Goal: Complete application form: Complete application form

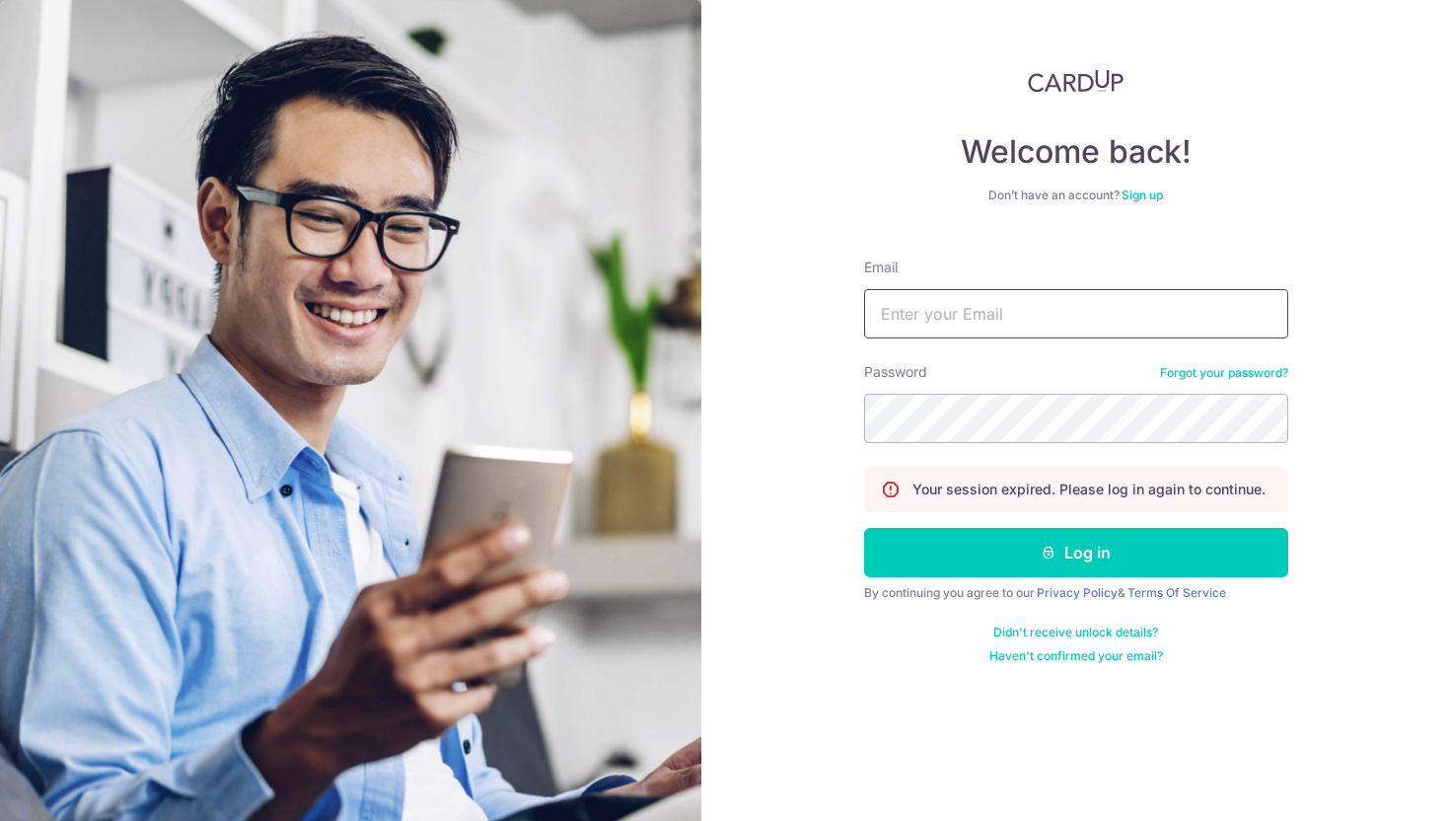
type input "konstantin@kratecap.com"
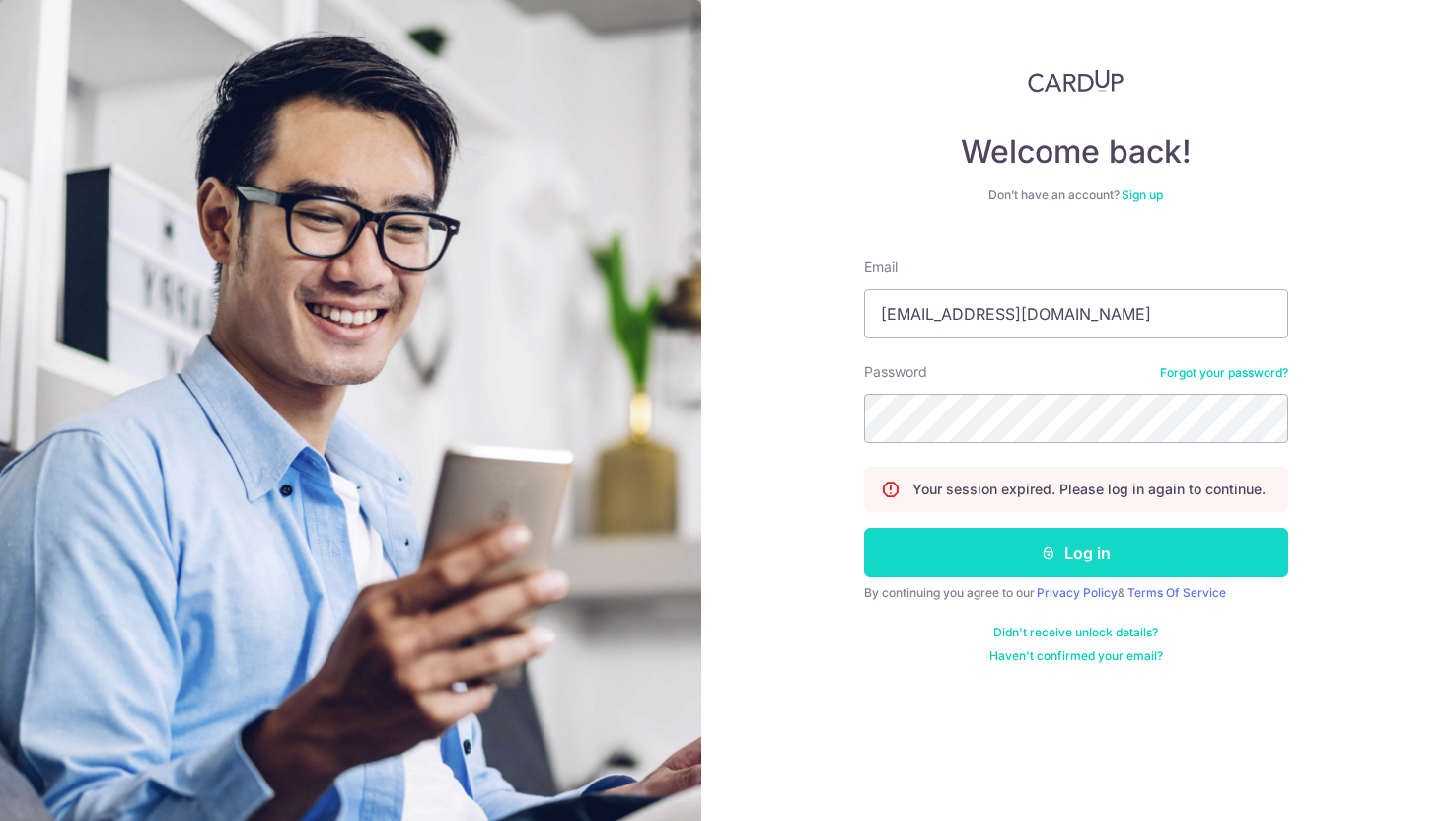
click at [1009, 544] on button "Log in" at bounding box center [1076, 552] width 424 height 49
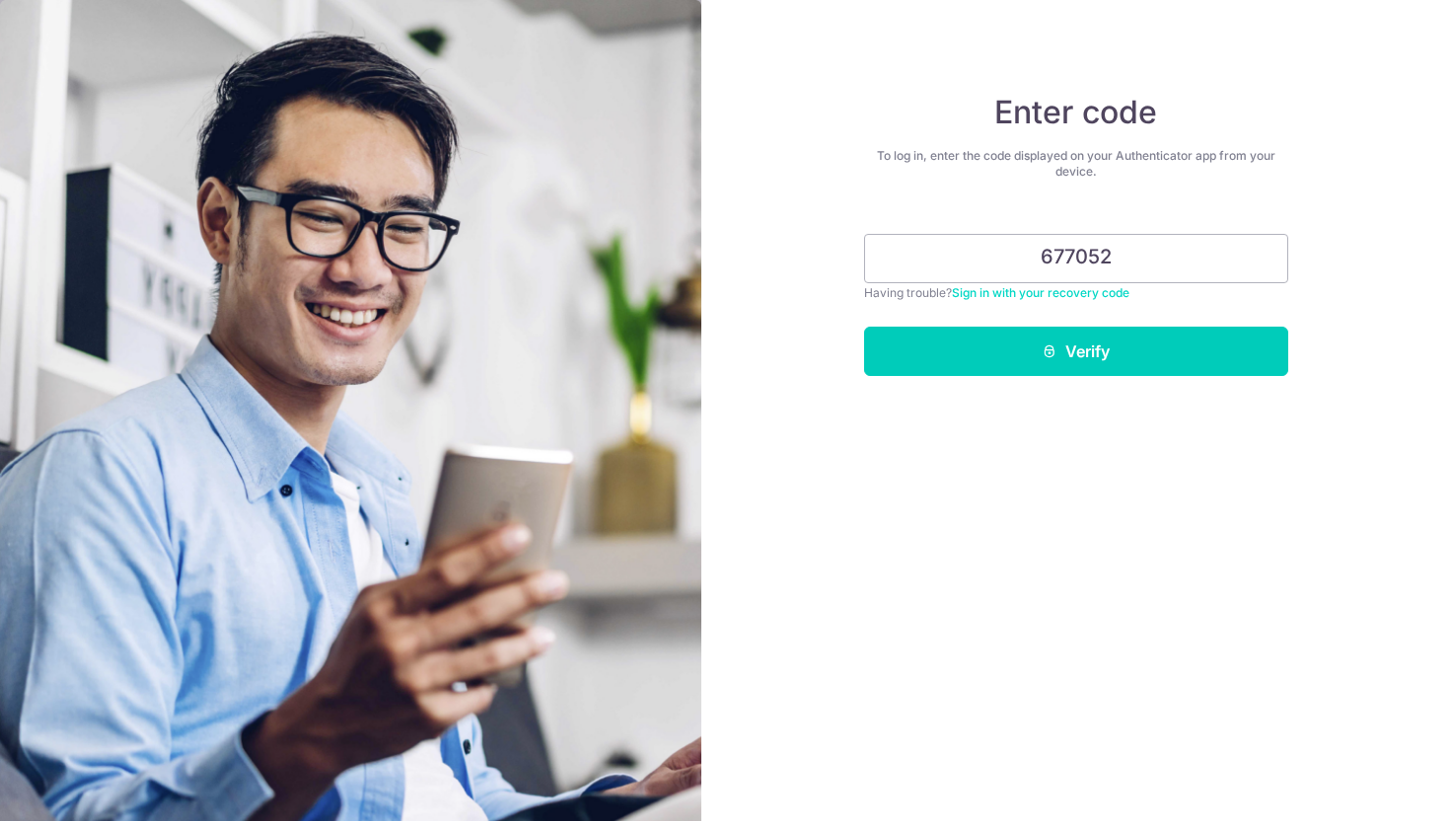
type input "677052"
click at [864, 326] on button "Verify" at bounding box center [1076, 350] width 424 height 49
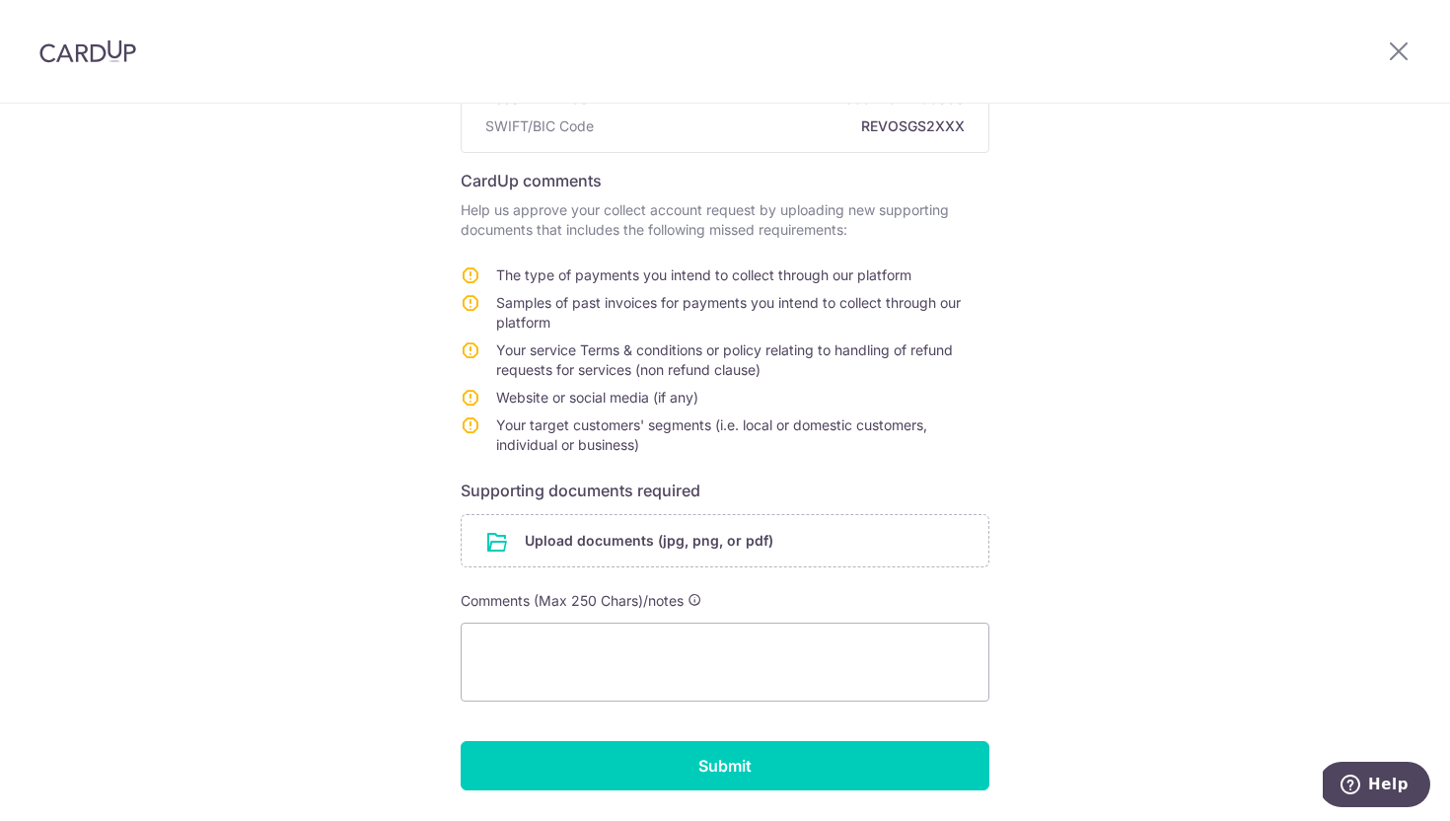
scroll to position [244, 0]
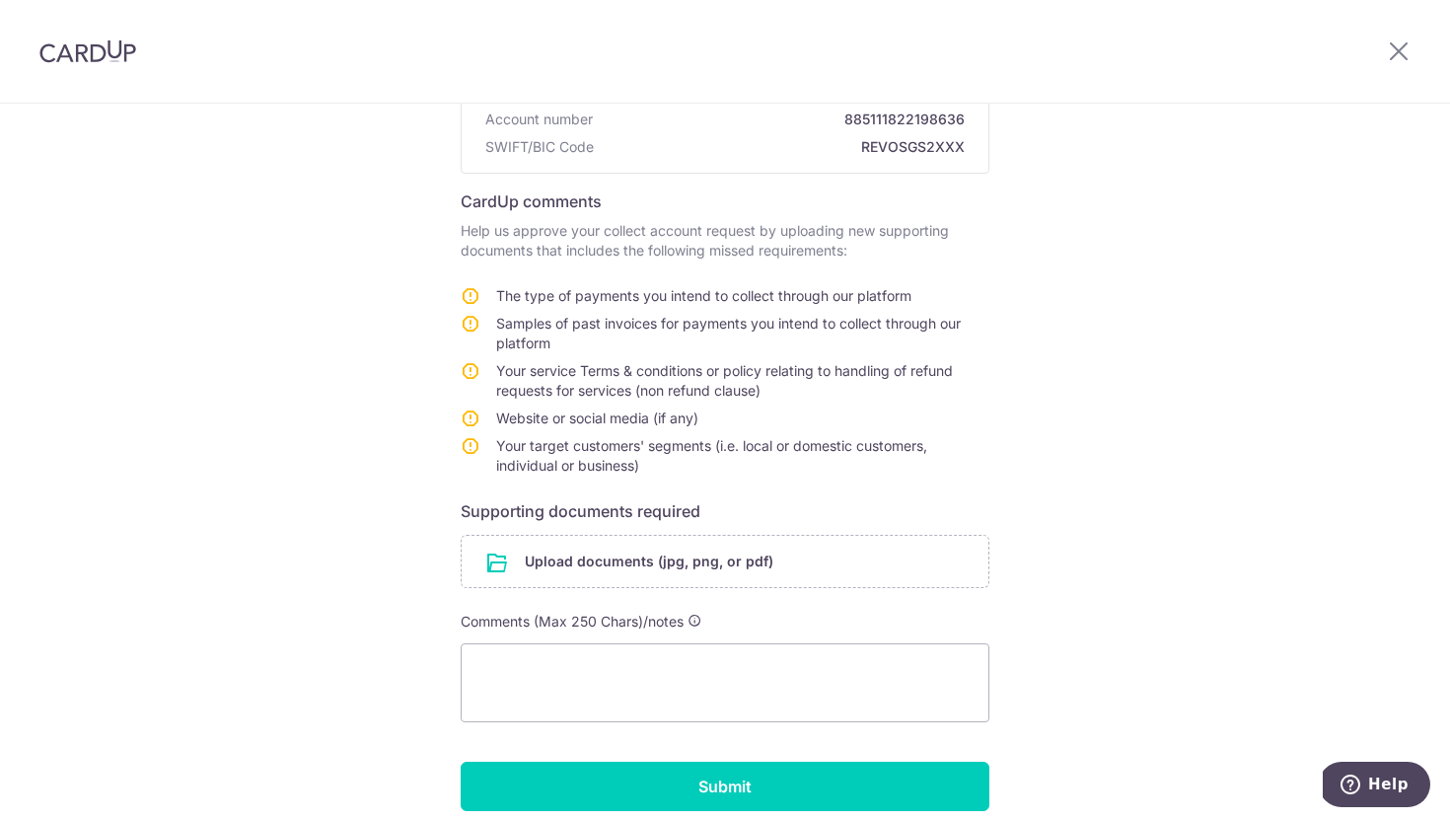
drag, startPoint x: 657, startPoint y: 468, endPoint x: 445, endPoint y: 202, distance: 339.6
click at [445, 202] on div "Help us onboard you smoothly! Your details Company name KRATE CAPITAL PTE. LTD.…" at bounding box center [725, 382] width 1450 height 1044
copy form "CardUp comments Help us approve your collect account request by uploading new s…"
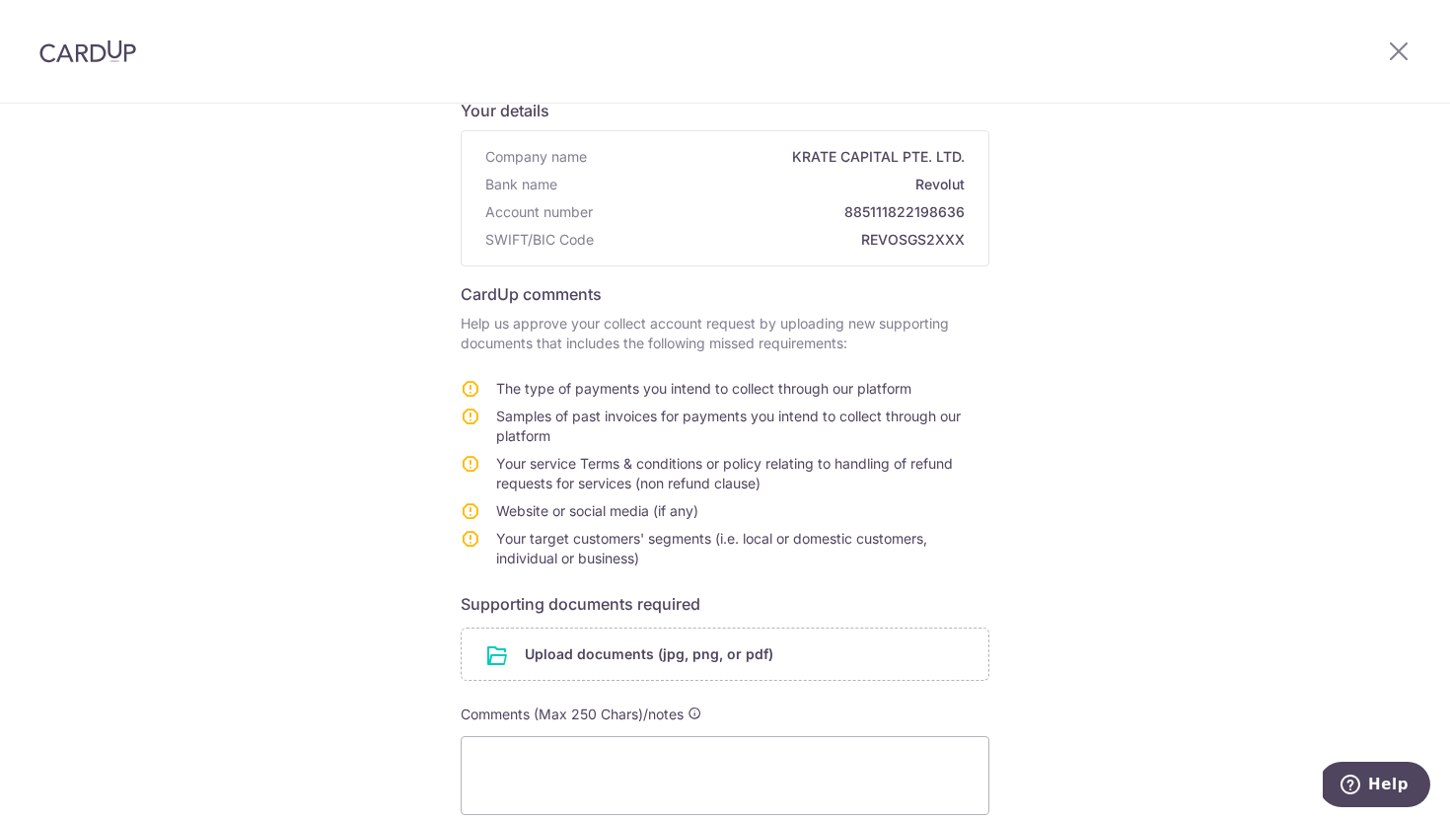
scroll to position [0, 0]
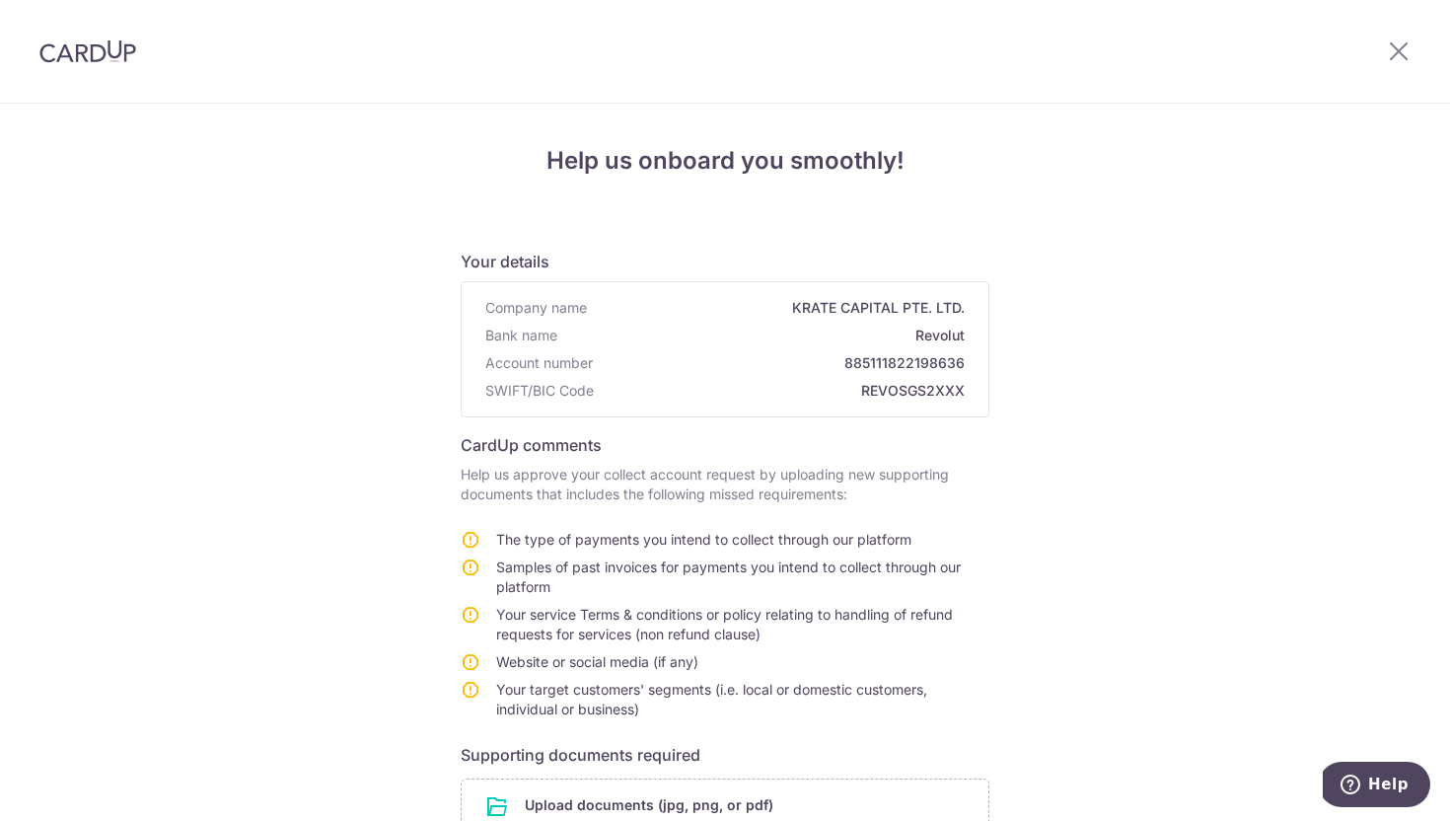
click at [1065, 281] on div "Help us onboard you smoothly! Your details Company name KRATE CAPITAL PTE. LTD.…" at bounding box center [725, 626] width 1450 height 1044
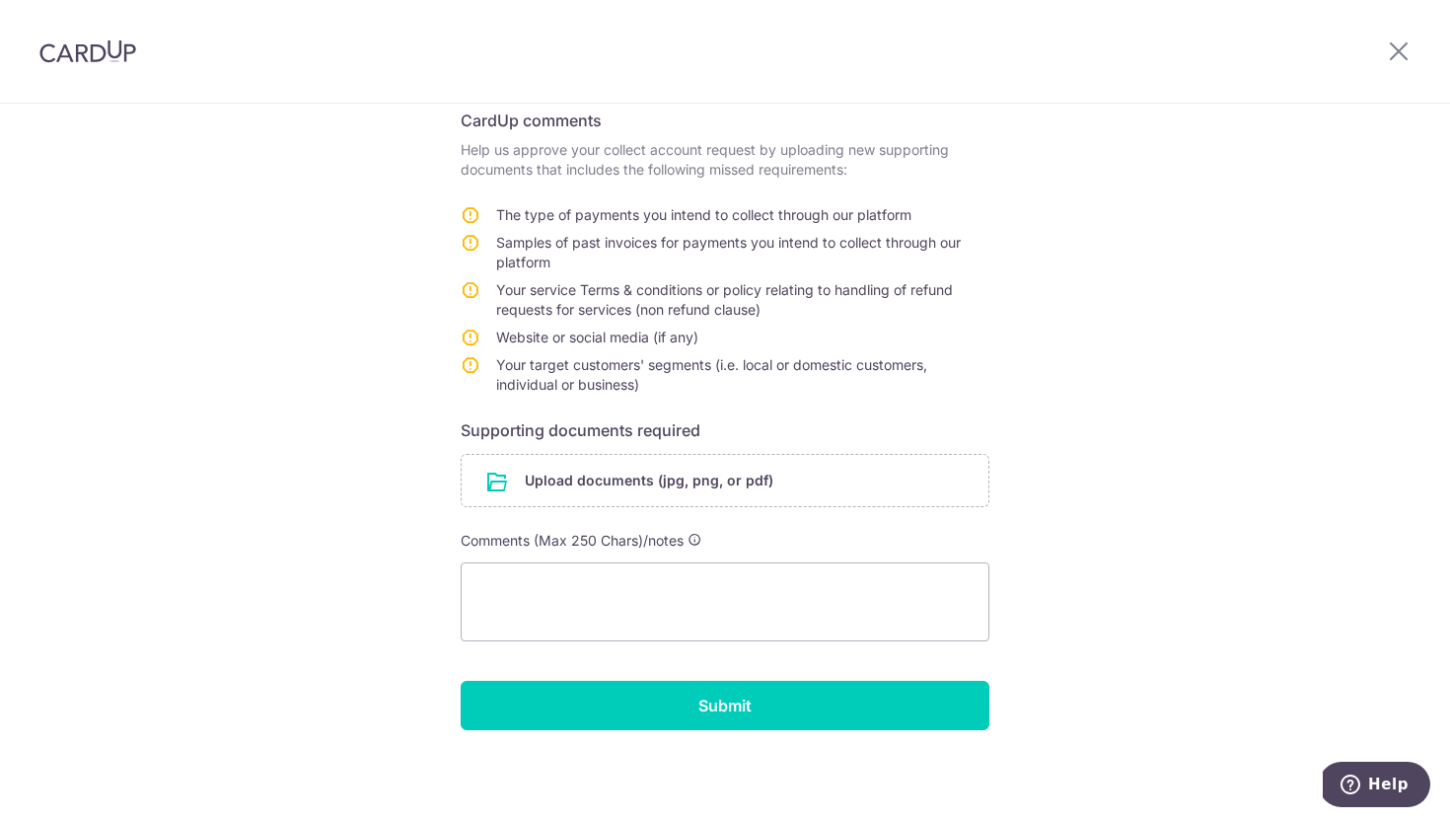
scroll to position [326, 0]
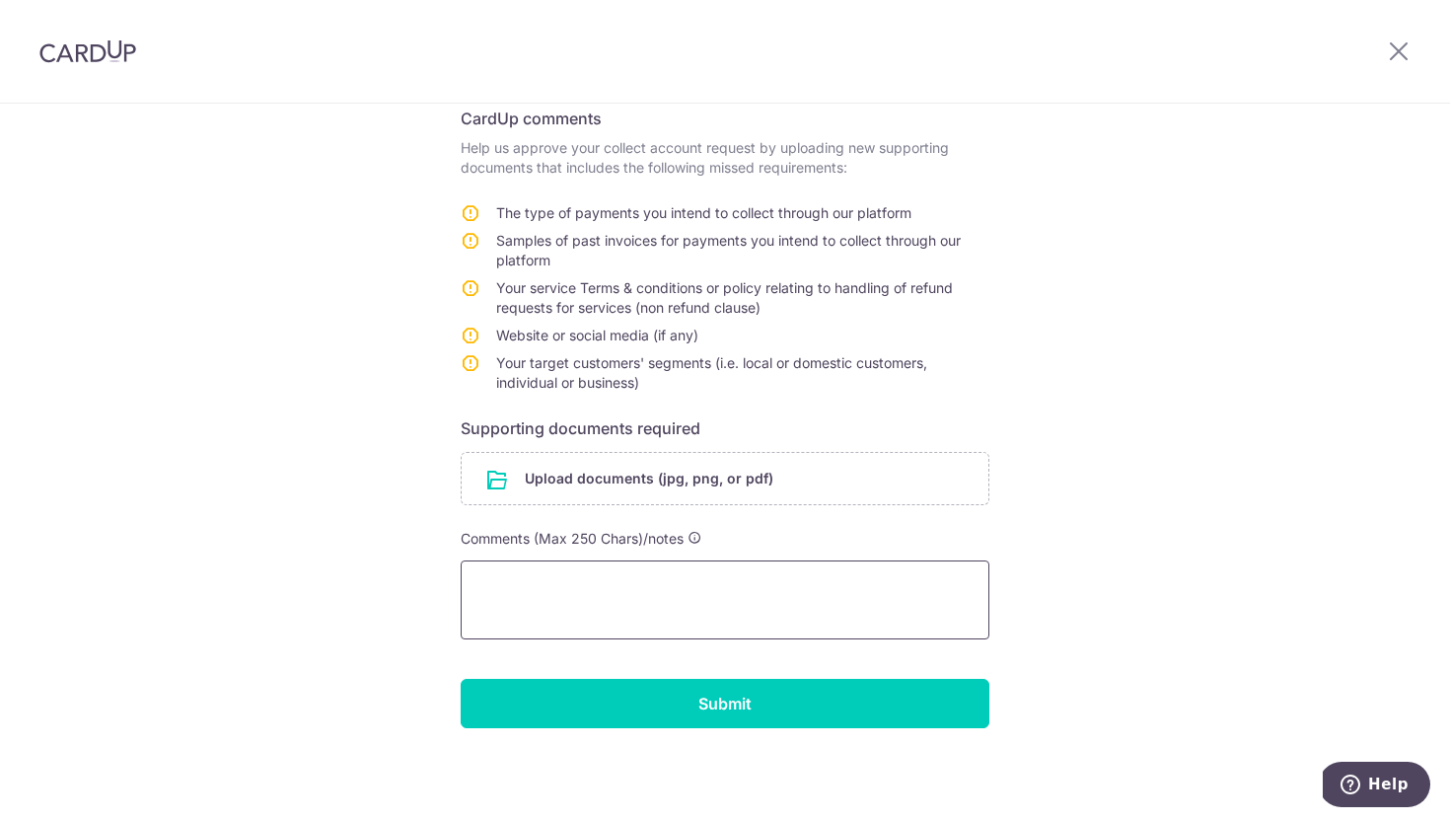
click at [745, 588] on textarea at bounding box center [725, 599] width 529 height 79
paste textarea "Dear CardUp Team, Thank you for your review and feedback. Please find below the…"
type textarea "Dear CardUp Team, Thank you for your review and feedback. Please find below the…"
click at [698, 586] on textarea at bounding box center [725, 599] width 529 height 79
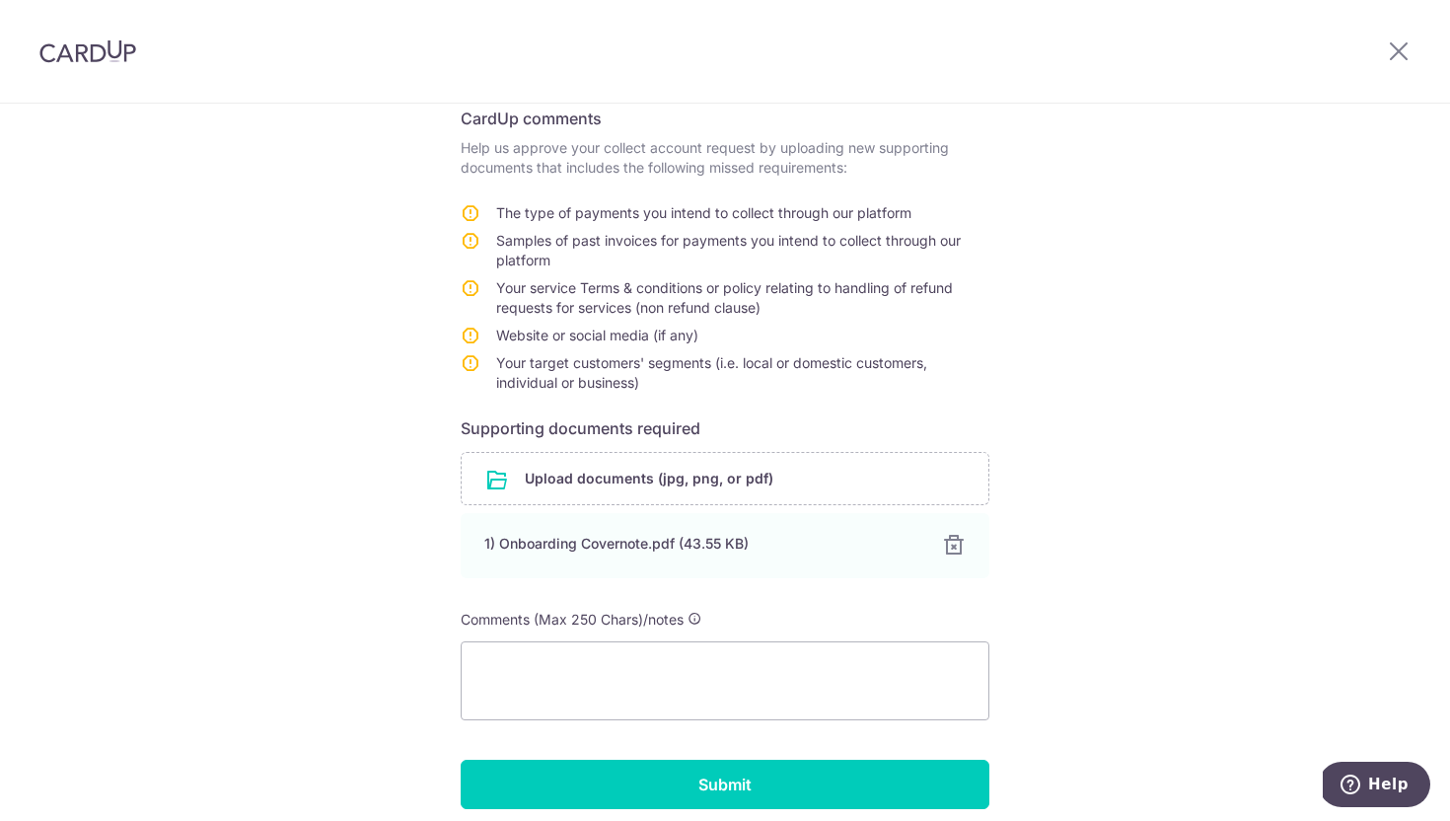
drag, startPoint x: 501, startPoint y: 292, endPoint x: 802, endPoint y: 309, distance: 301.3
click at [802, 301] on td "Your service Terms & conditions or policy relating to handling of refund reques…" at bounding box center [742, 301] width 493 height 47
click at [793, 312] on td "Your service Terms & conditions or policy relating to handling of refund reques…" at bounding box center [742, 301] width 493 height 47
drag, startPoint x: 793, startPoint y: 312, endPoint x: 492, endPoint y: 285, distance: 302.0
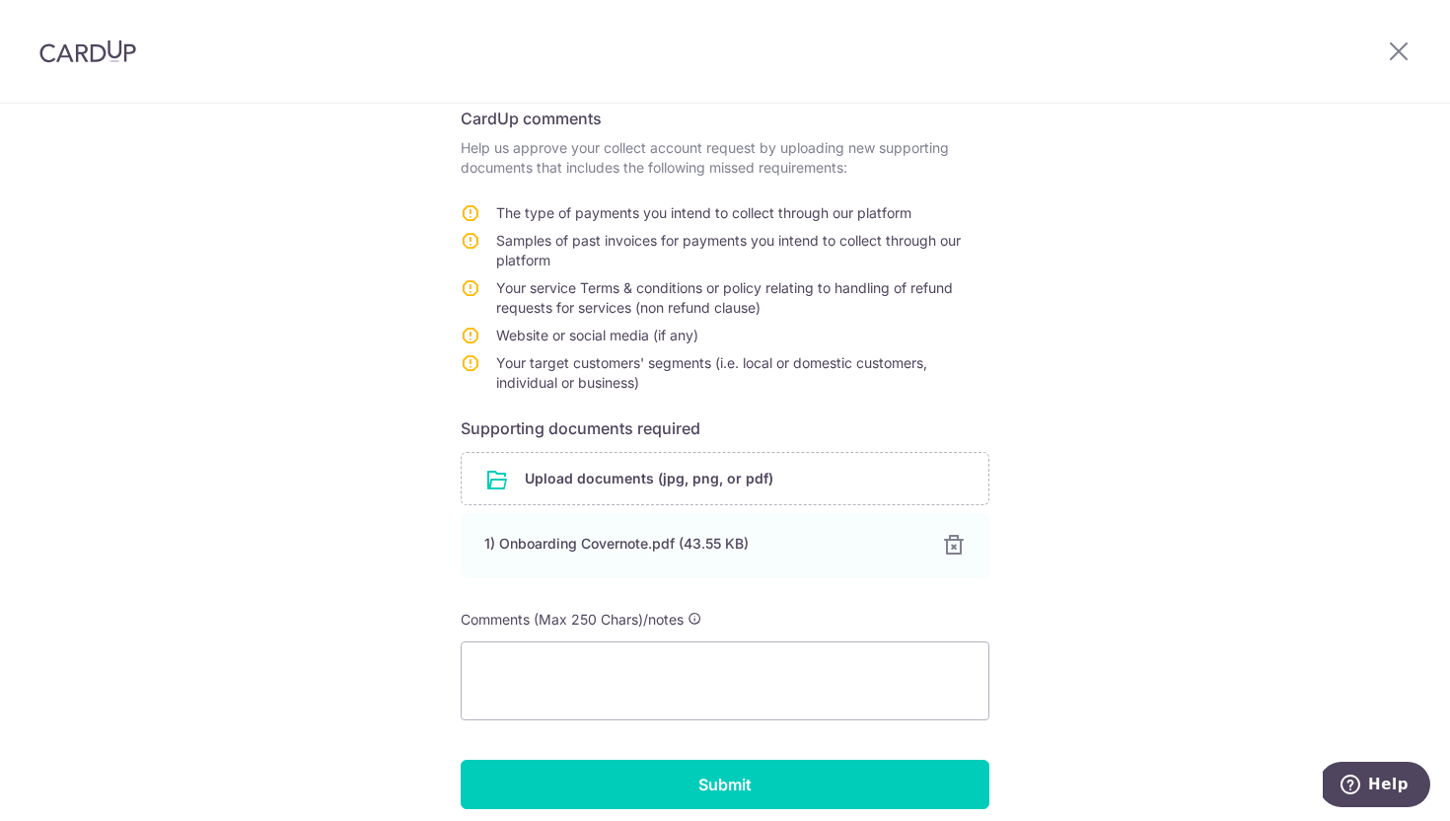
click at [492, 285] on tr "Your service Terms & conditions or policy relating to handling of refund reques…" at bounding box center [725, 301] width 529 height 47
copy tr "Your service Terms & conditions or policy relating to handling of refund reques…"
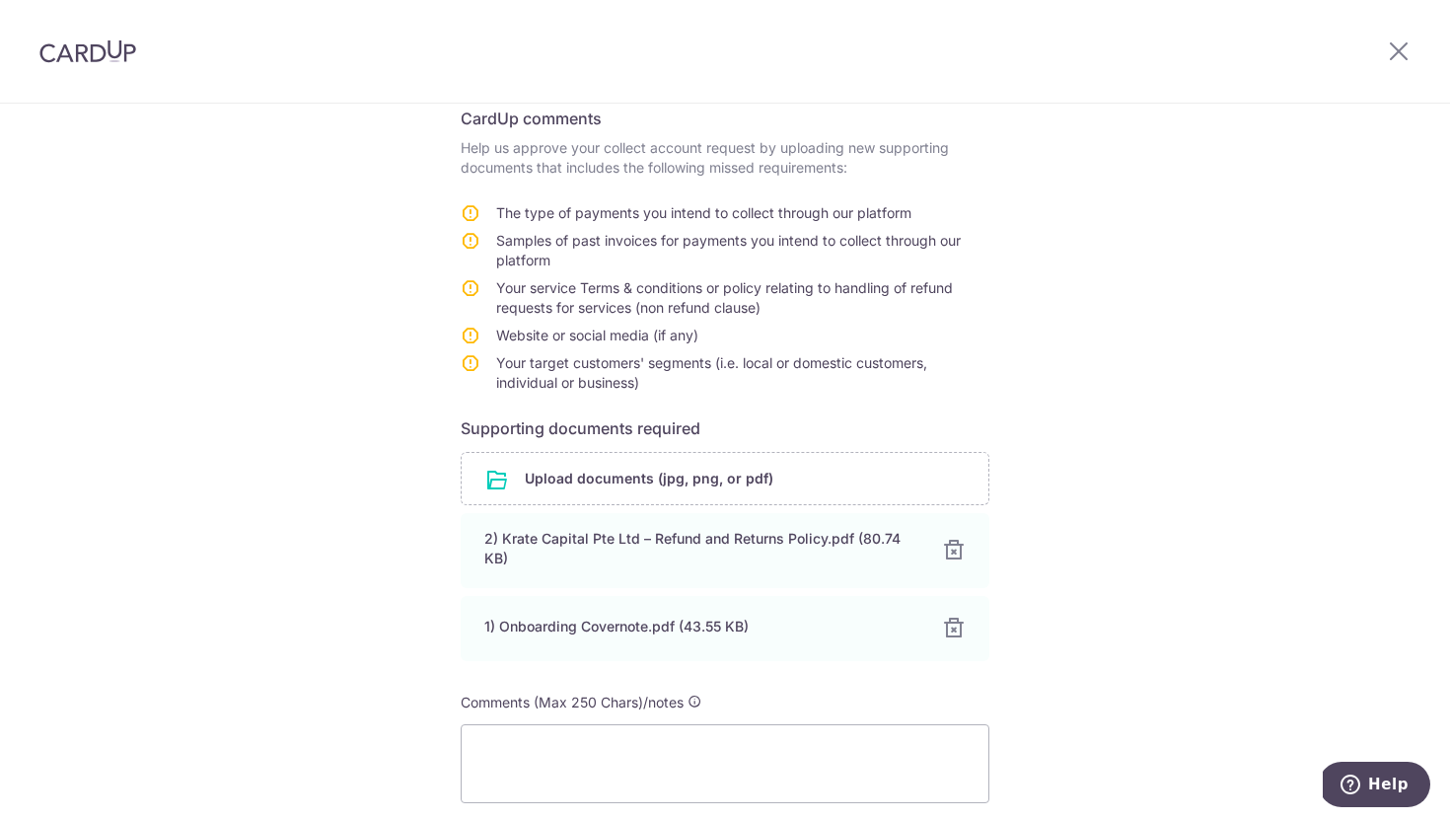
click at [582, 334] on span "Website or social media (if any)" at bounding box center [597, 334] width 202 height 17
click at [521, 747] on textarea at bounding box center [725, 763] width 529 height 79
drag, startPoint x: 655, startPoint y: 379, endPoint x: 483, endPoint y: 331, distance: 178.0
click at [483, 331] on tbody "The type of payments you intend to collect through our platform Samples of past…" at bounding box center [725, 301] width 529 height 197
copy tbody "Website or social media (if any) Your target customers' segments (i.e. local or…"
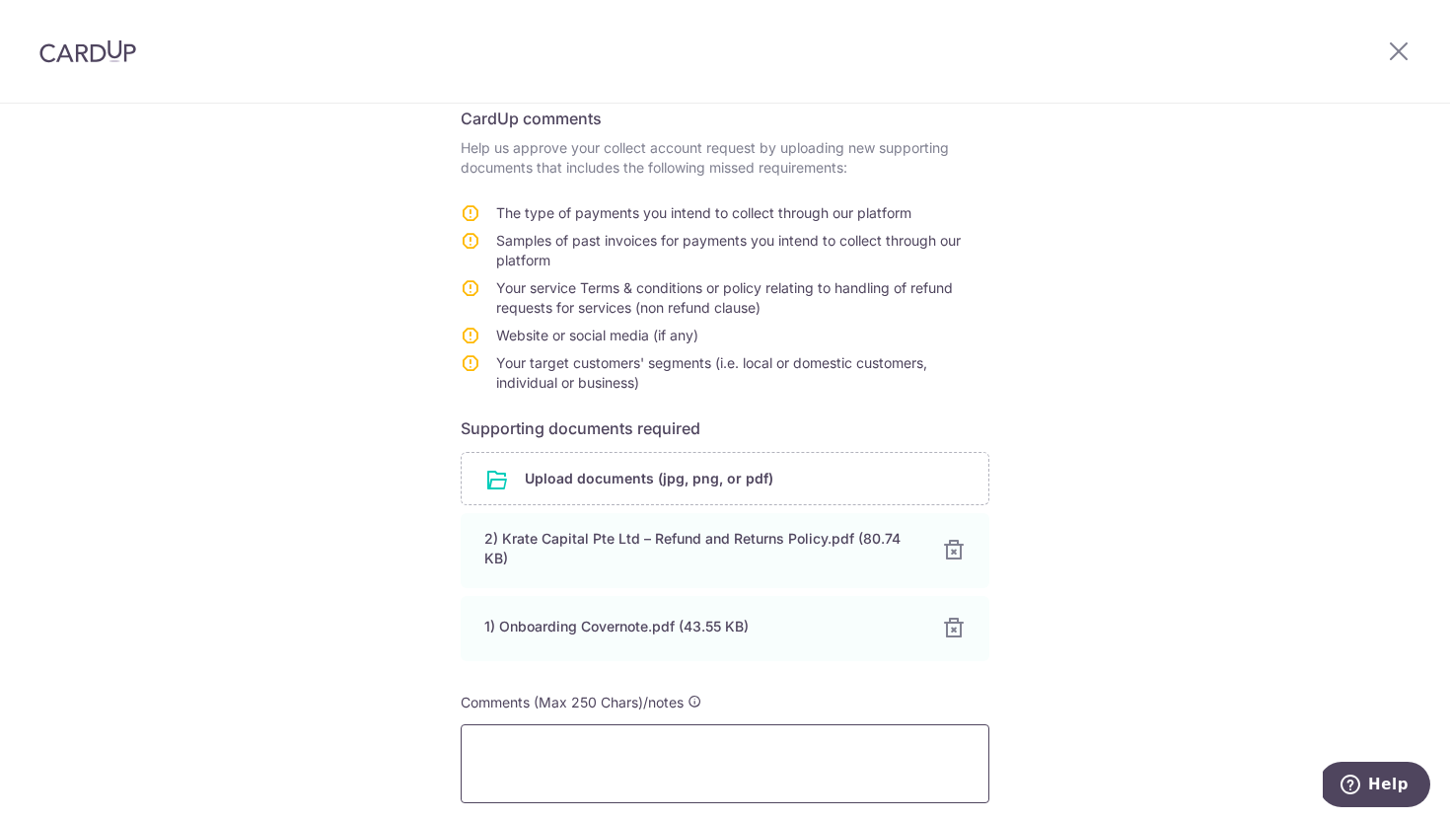
click at [496, 757] on textarea at bounding box center [725, 763] width 529 height 79
type textarea "I"
click at [680, 747] on textarea "1. I only intend on collecting through Krate Capital Invoices 2." at bounding box center [725, 763] width 529 height 79
drag, startPoint x: 922, startPoint y: 748, endPoint x: 830, endPoint y: 751, distance: 91.8
click at [830, 751] on textarea "1. I only intend on collecting payments through Krate Capital Invoices 2." at bounding box center [725, 763] width 529 height 79
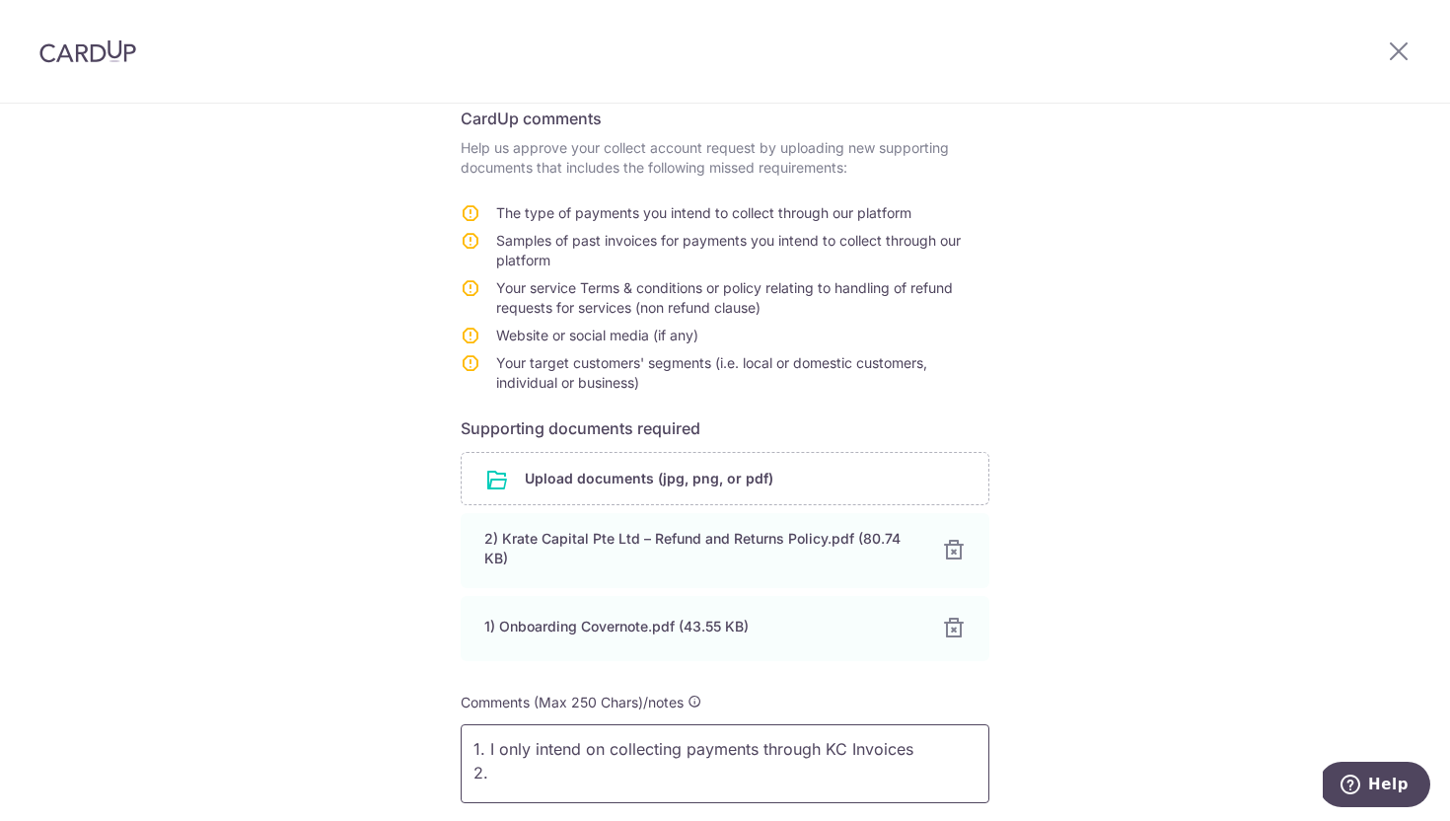
click at [728, 767] on textarea "1. I only intend on collecting payments through KC Invoices 2." at bounding box center [725, 763] width 529 height 79
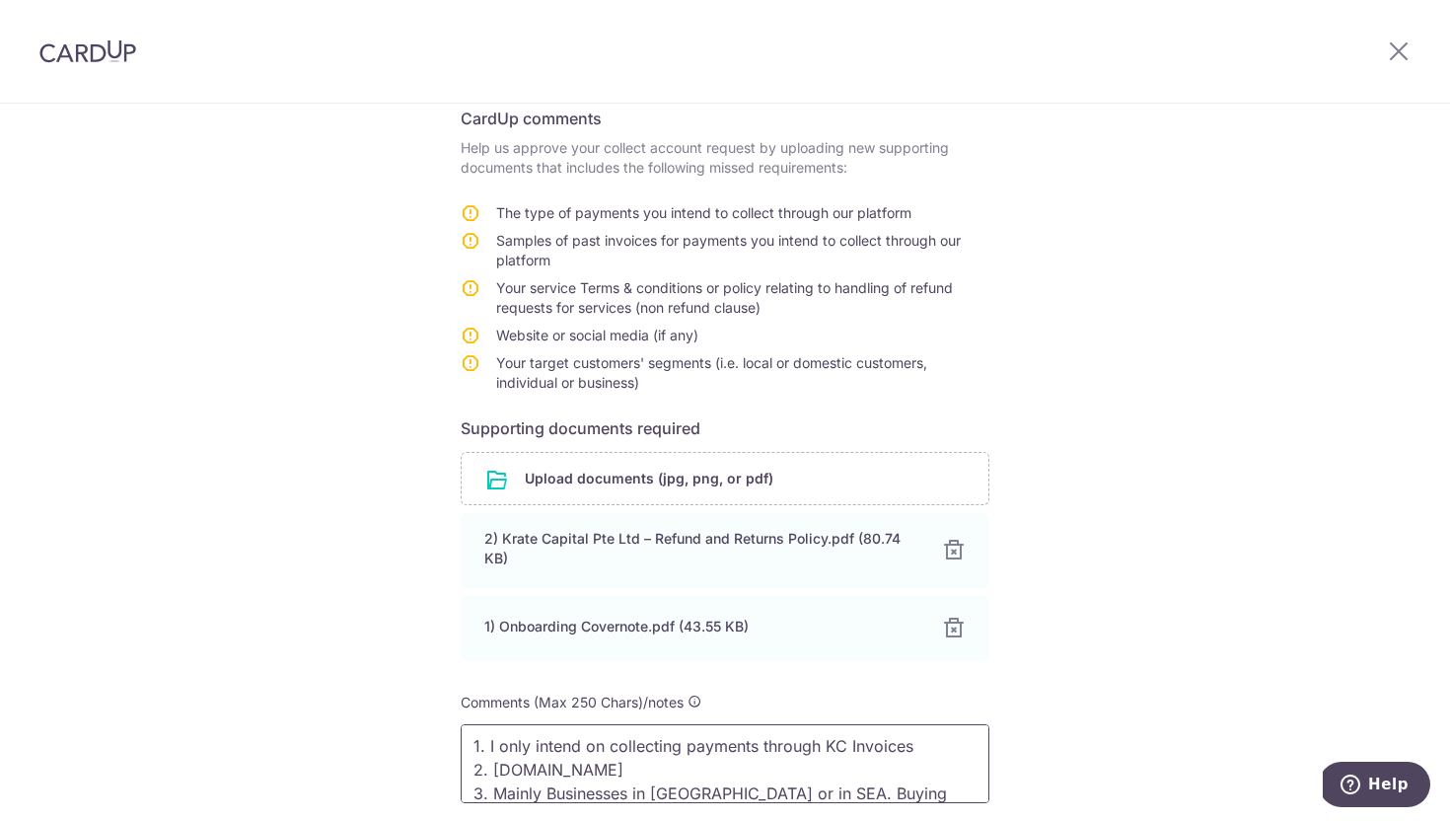
scroll to position [27, 0]
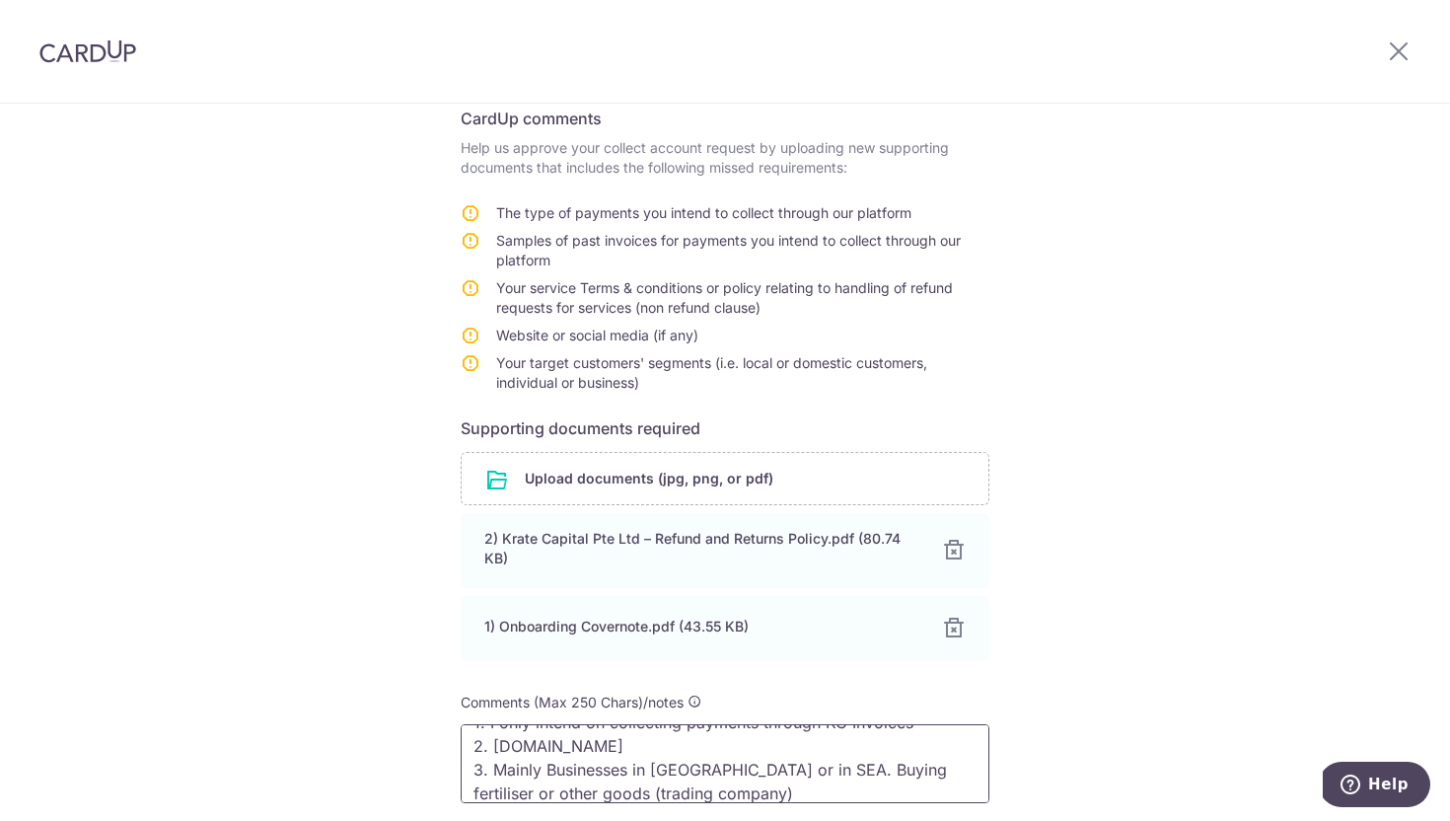
click at [631, 789] on textarea "1. I only intend on collecting payments through KC Invoices 2. [DOMAIN_NAME] 3.…" at bounding box center [725, 763] width 529 height 79
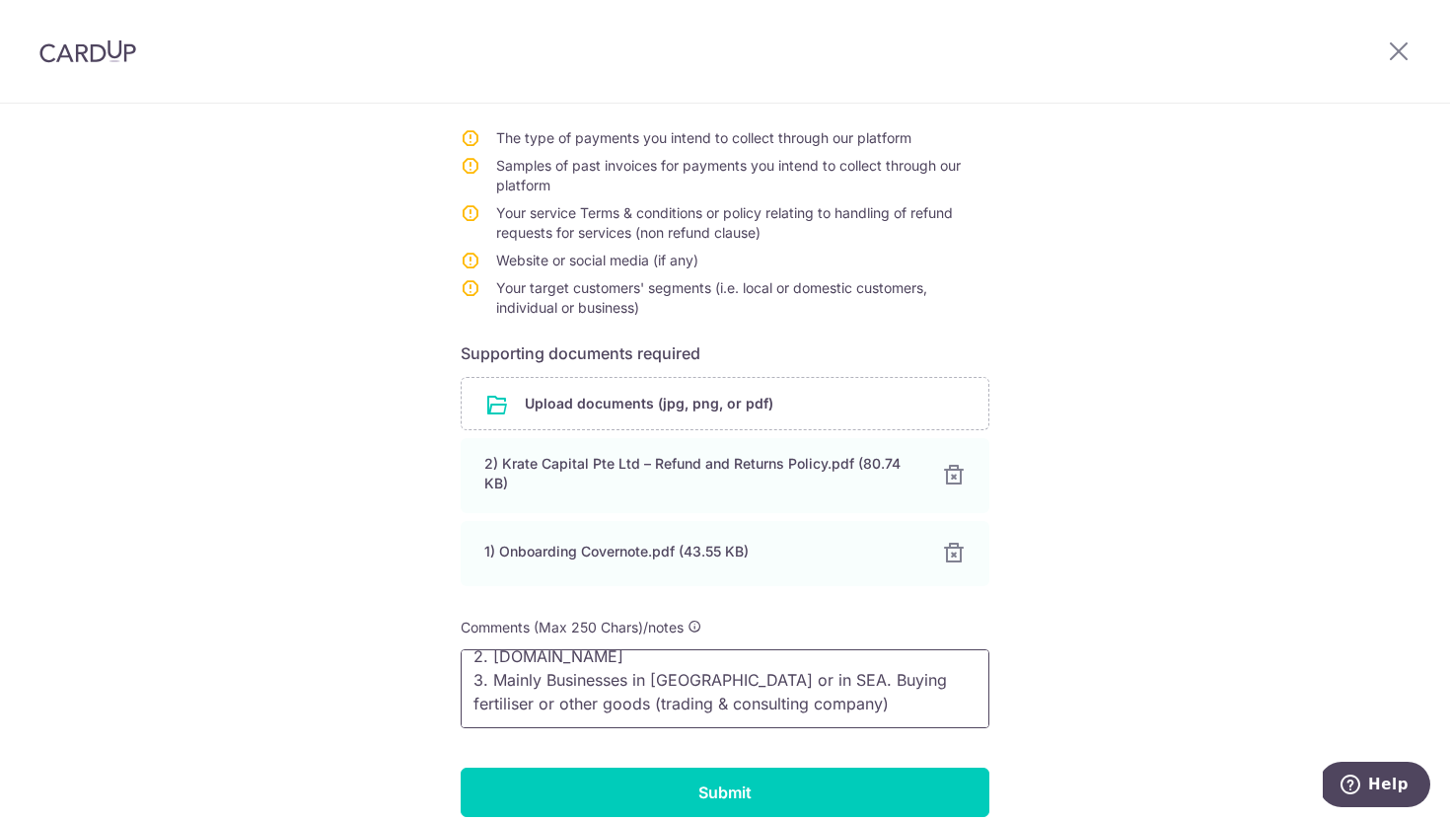
scroll to position [403, 0]
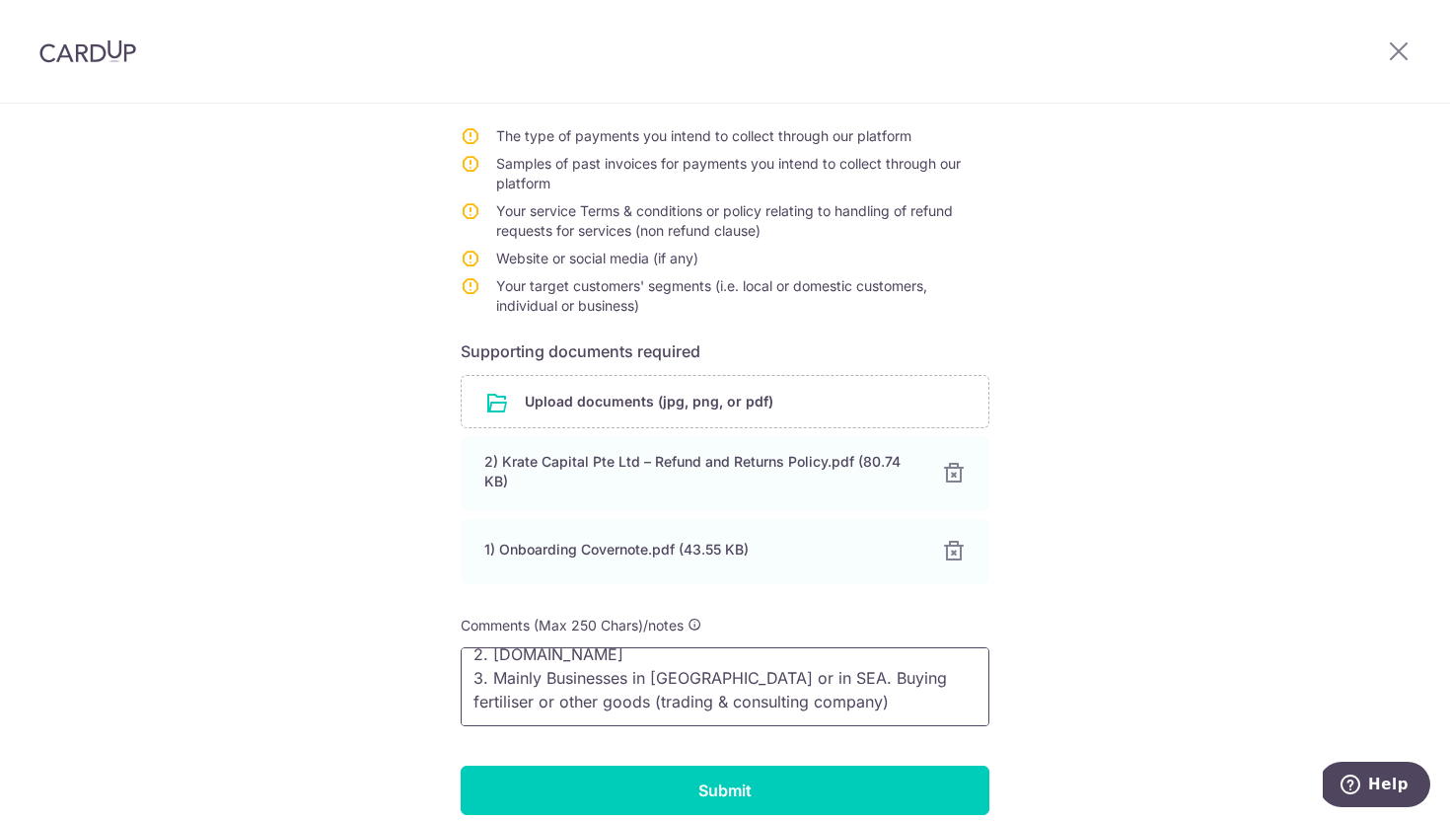
click at [858, 677] on textarea "1. I only intend on collecting payments through KC Invoices 2. [DOMAIN_NAME] 3.…" at bounding box center [725, 686] width 529 height 79
click at [647, 702] on textarea "1. I only intend on collecting payments through KC Invoices 2. [DOMAIN_NAME] 3.…" at bounding box center [725, 686] width 529 height 79
type textarea "1. I only intend on collecting payments through KC Invoices 2. [DOMAIN_NAME] 3.…"
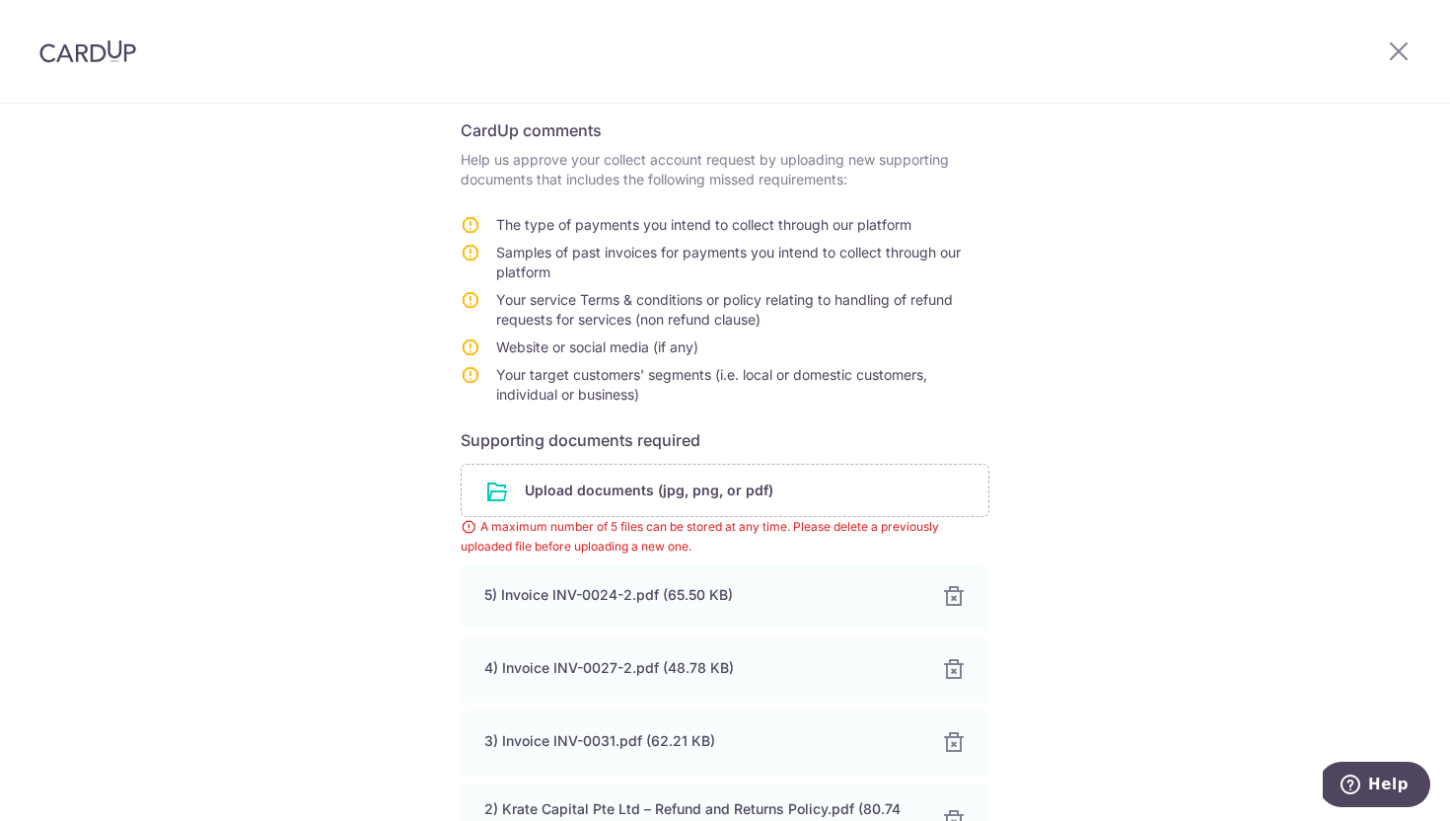
scroll to position [749, 0]
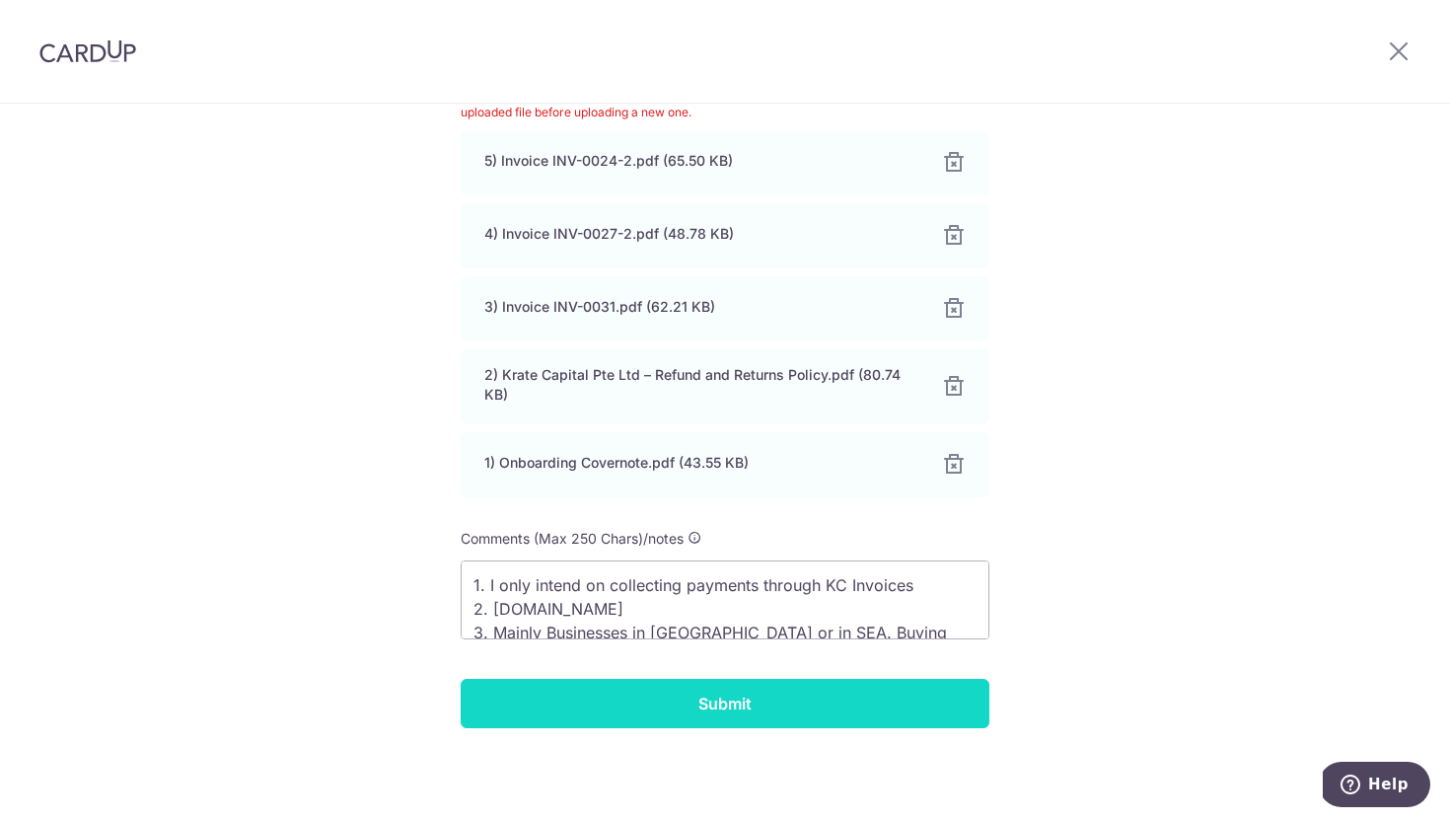
click at [779, 696] on input "Submit" at bounding box center [725, 703] width 529 height 49
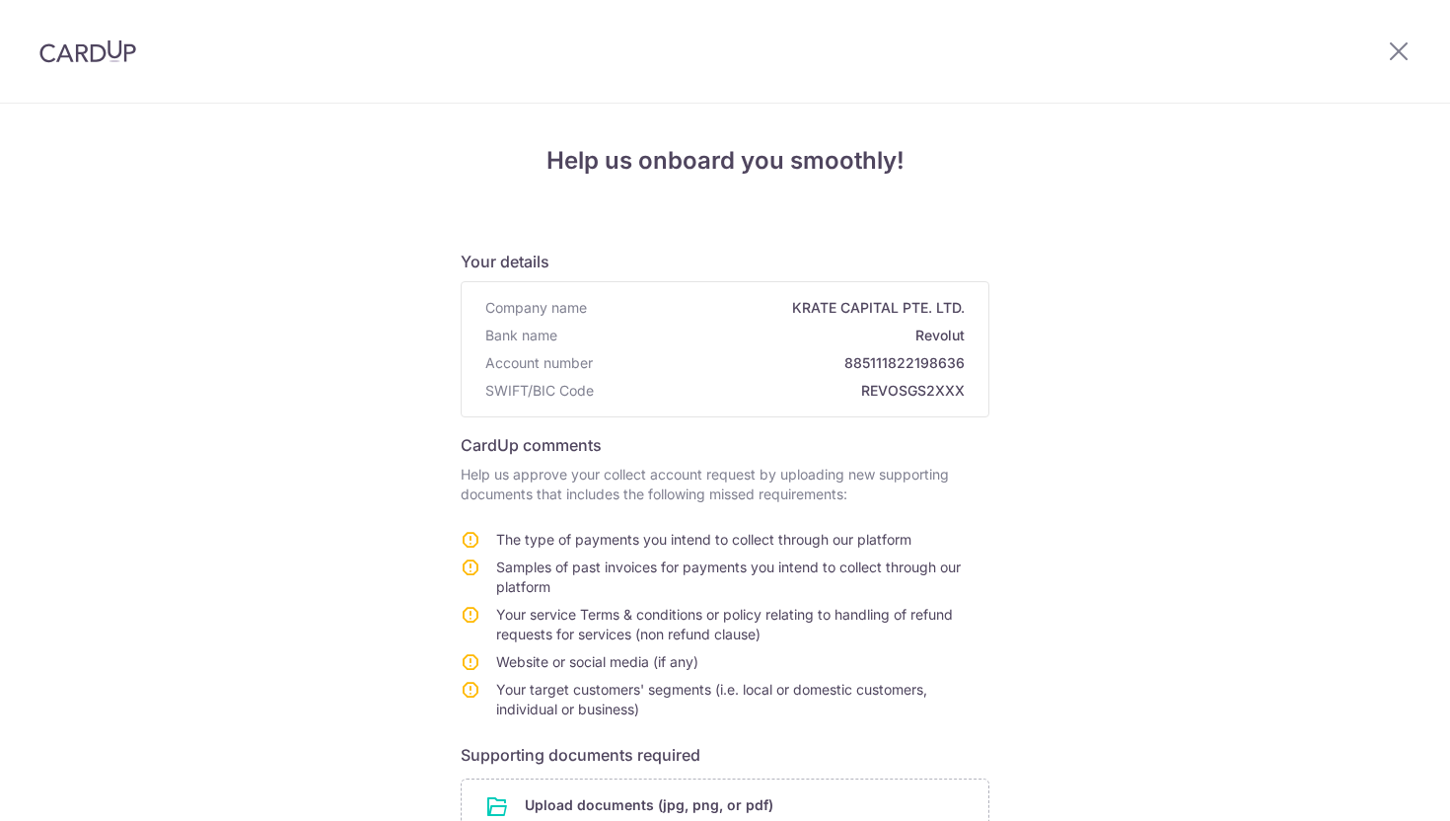
scroll to position [739, 0]
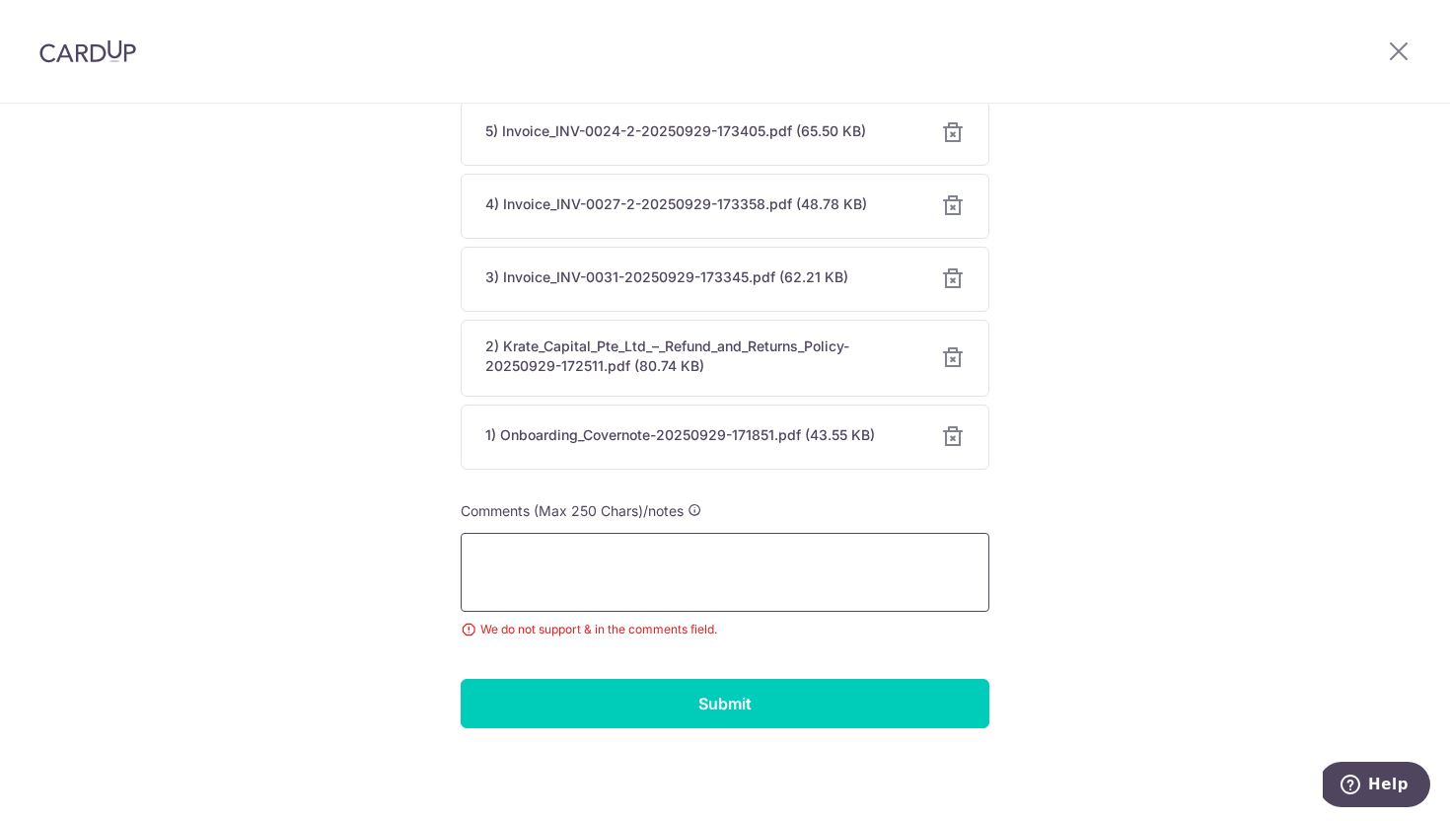
click at [778, 581] on textarea at bounding box center [725, 572] width 529 height 79
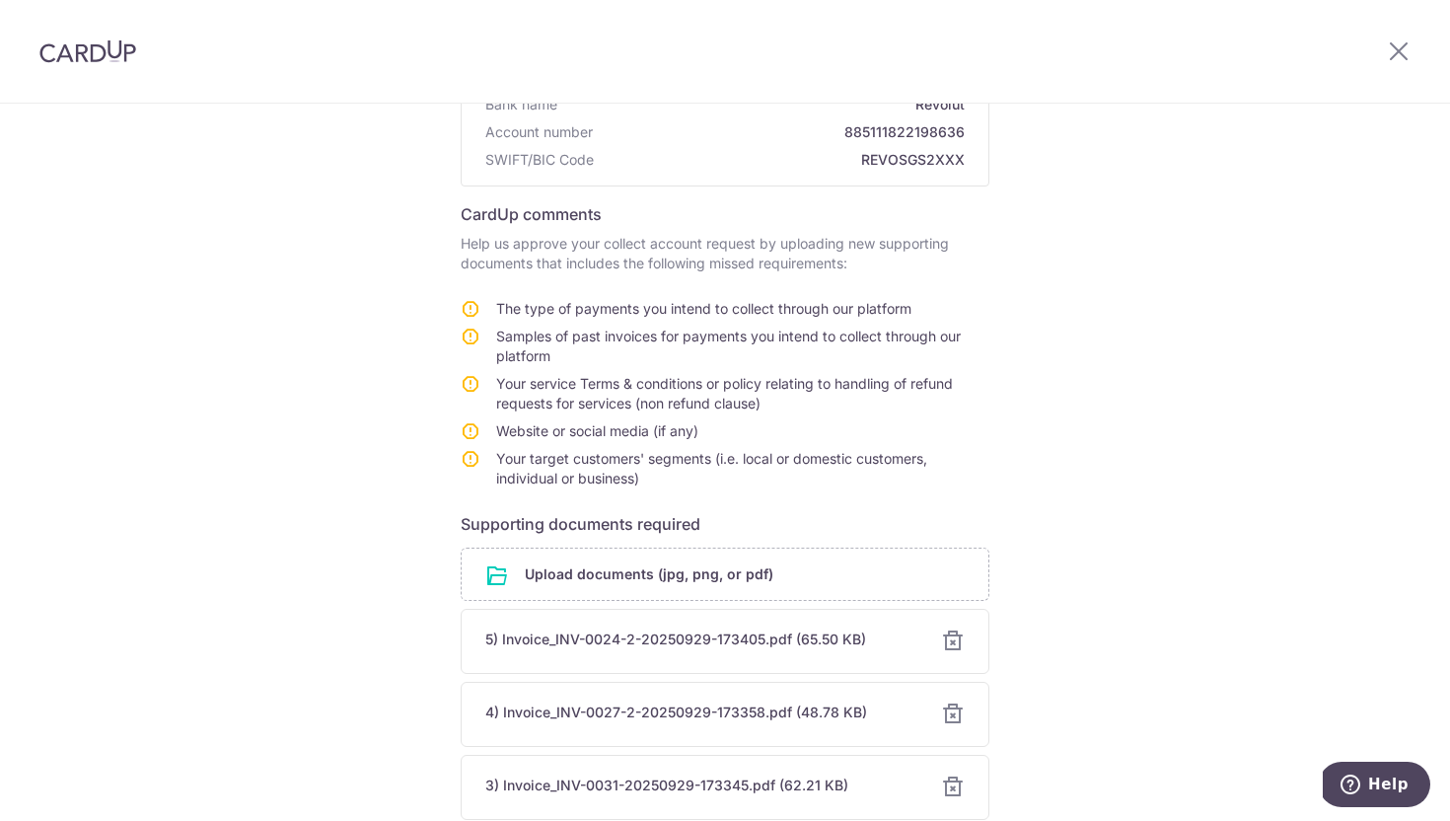
scroll to position [227, 0]
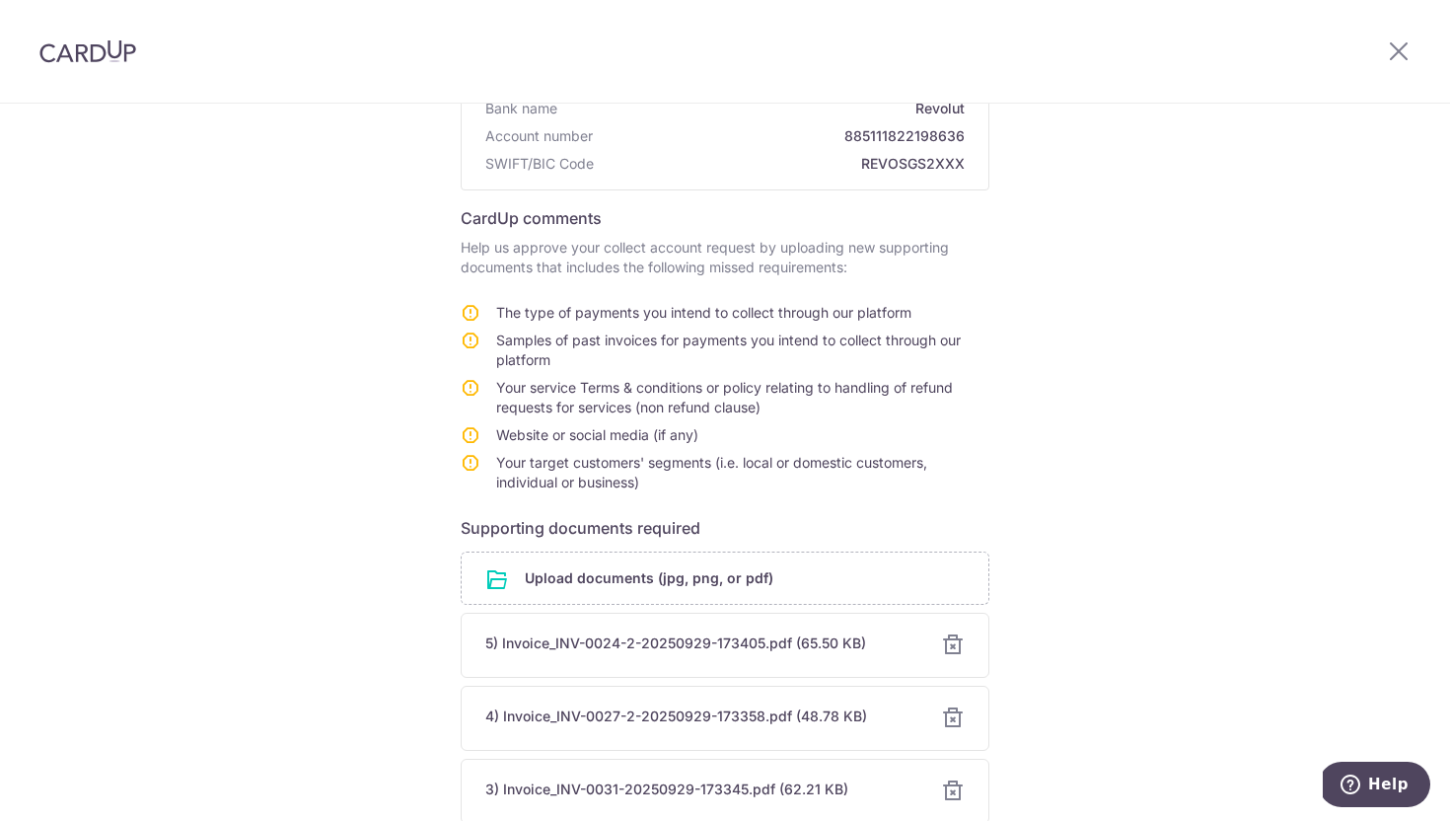
click at [582, 303] on td "The type of payments you intend to collect through our platform" at bounding box center [742, 317] width 493 height 28
click at [588, 308] on span "The type of payments you intend to collect through our platform" at bounding box center [703, 312] width 415 height 17
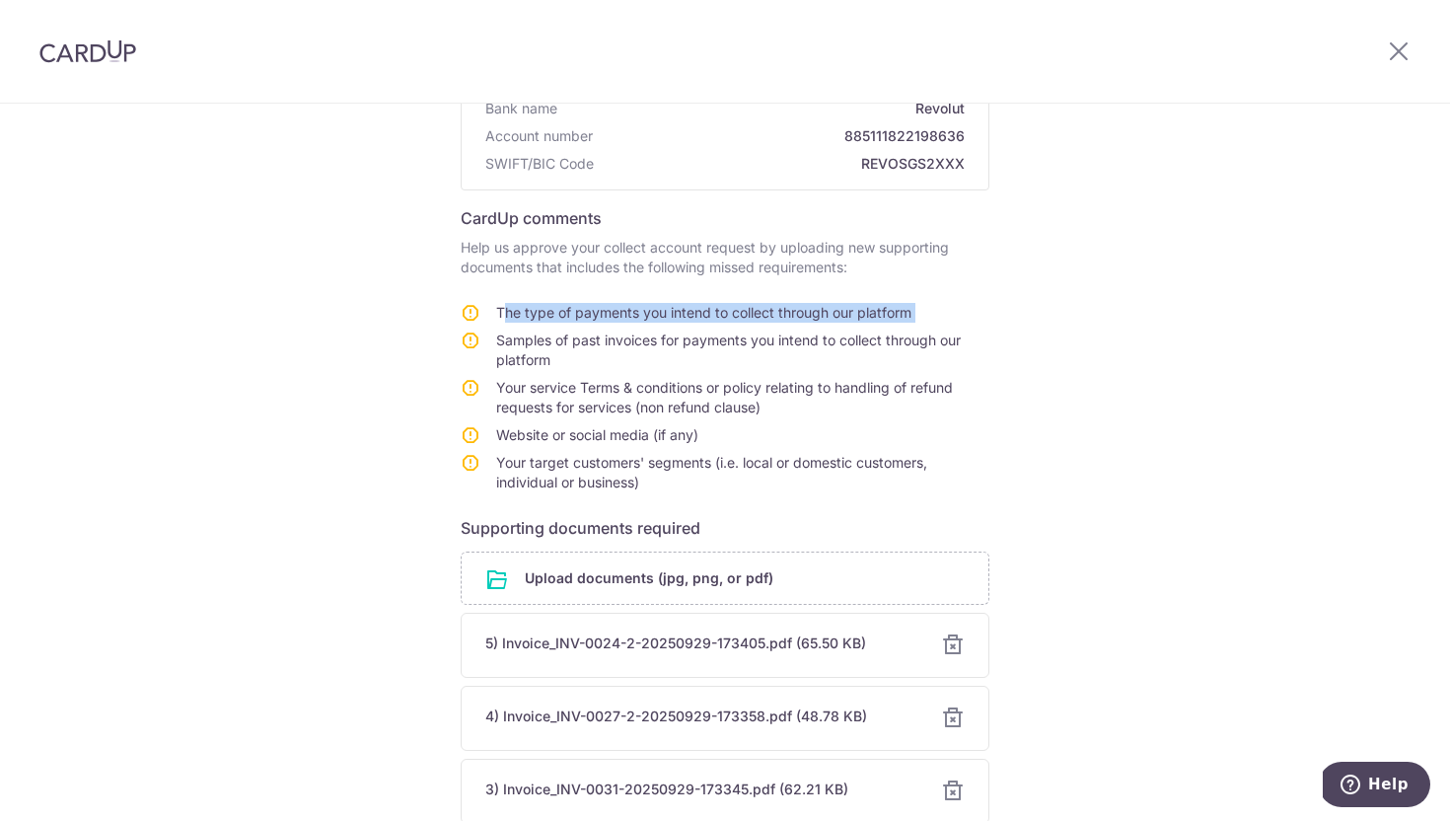
click at [588, 308] on span "The type of payments you intend to collect through our platform" at bounding box center [703, 312] width 415 height 17
copy tbody "The type of payments you intend to collect through our platform"
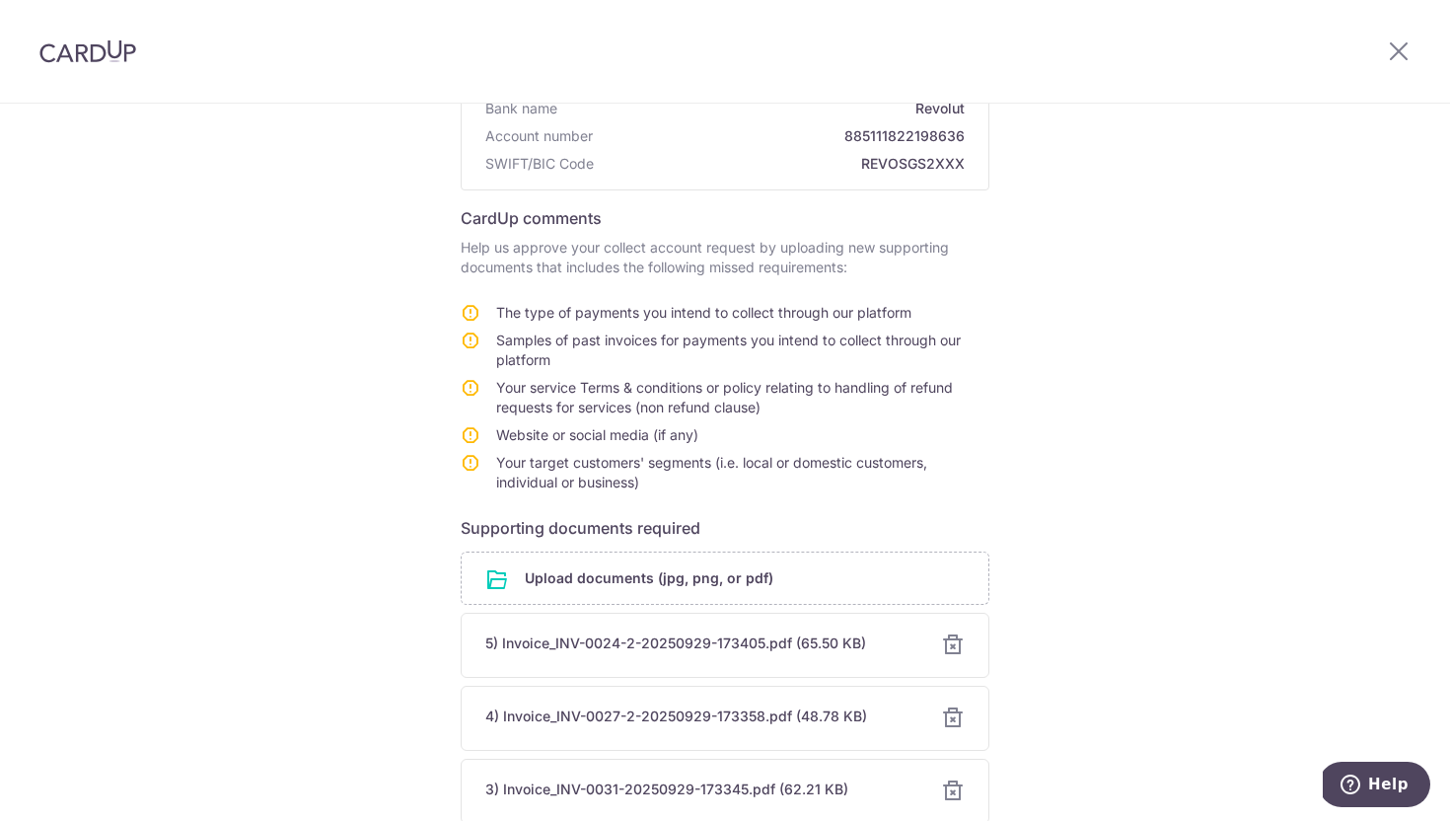
click at [590, 340] on span "Samples of past invoices for payments you intend to collect through our platform" at bounding box center [728, 349] width 465 height 36
click at [556, 433] on span "Website or social media (if any)" at bounding box center [597, 434] width 202 height 17
click at [552, 455] on span "Your target customers' segments (i.e. local or domestic customers, individual o…" at bounding box center [711, 472] width 431 height 36
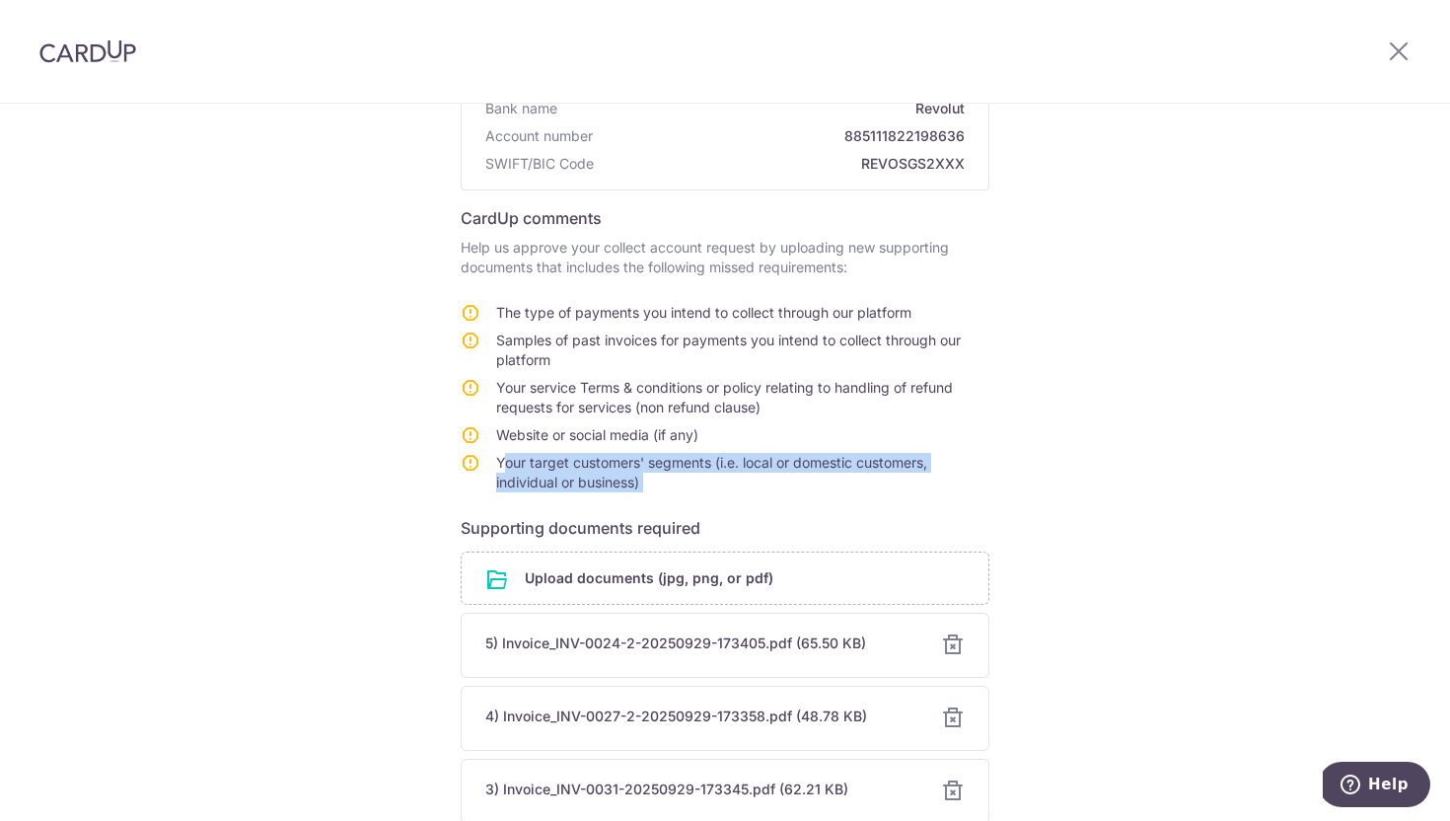
click at [552, 455] on span "Your target customers' segments (i.e. local or domestic customers, individual o…" at bounding box center [711, 472] width 431 height 36
copy form "Your target customers' segments (i.e. local or domestic customers, individual o…"
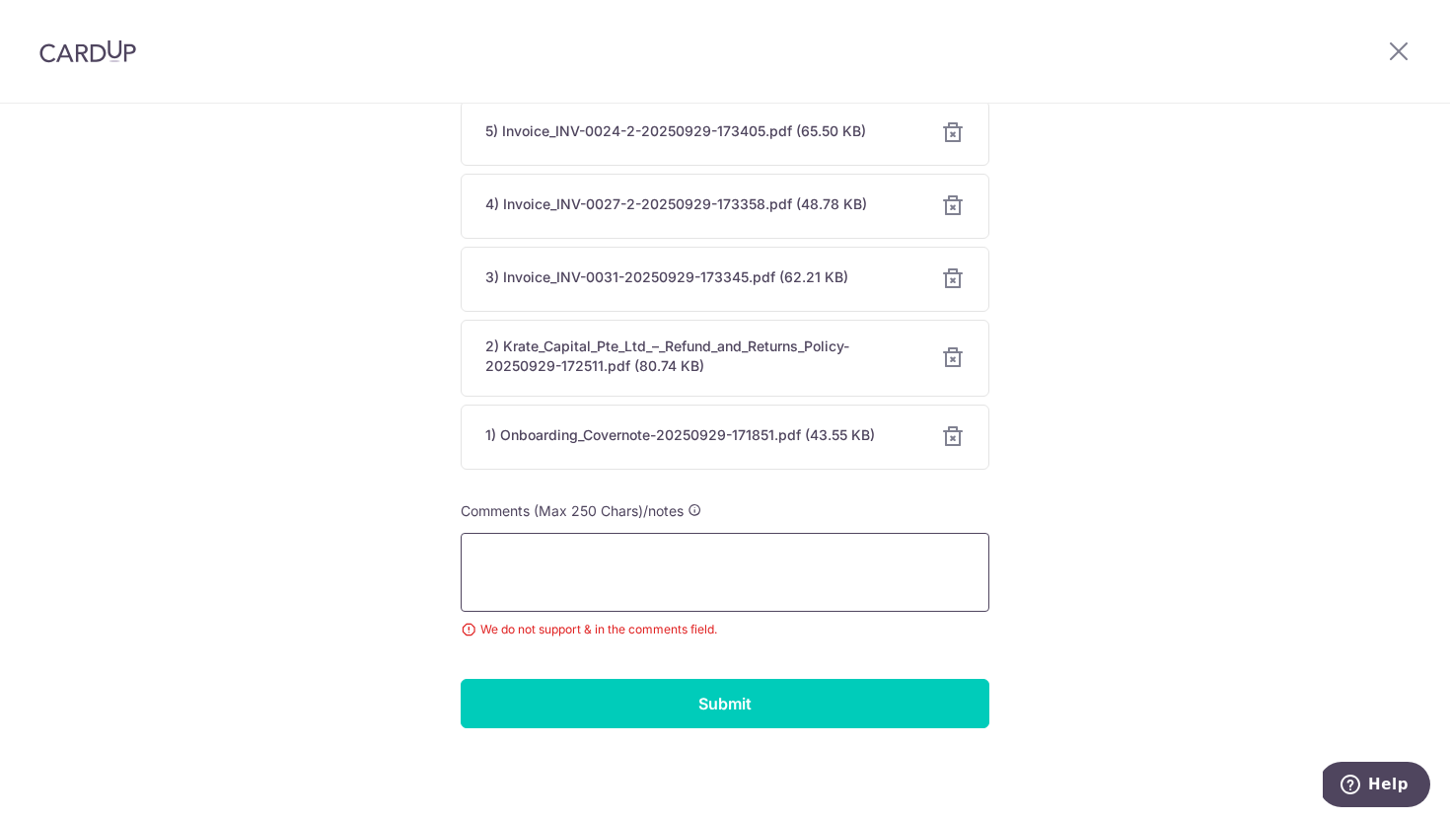
click at [627, 551] on textarea at bounding box center [725, 572] width 529 height 79
paste textarea "1. Payments for consulting services, agronomy support, distribution fees, ferti…"
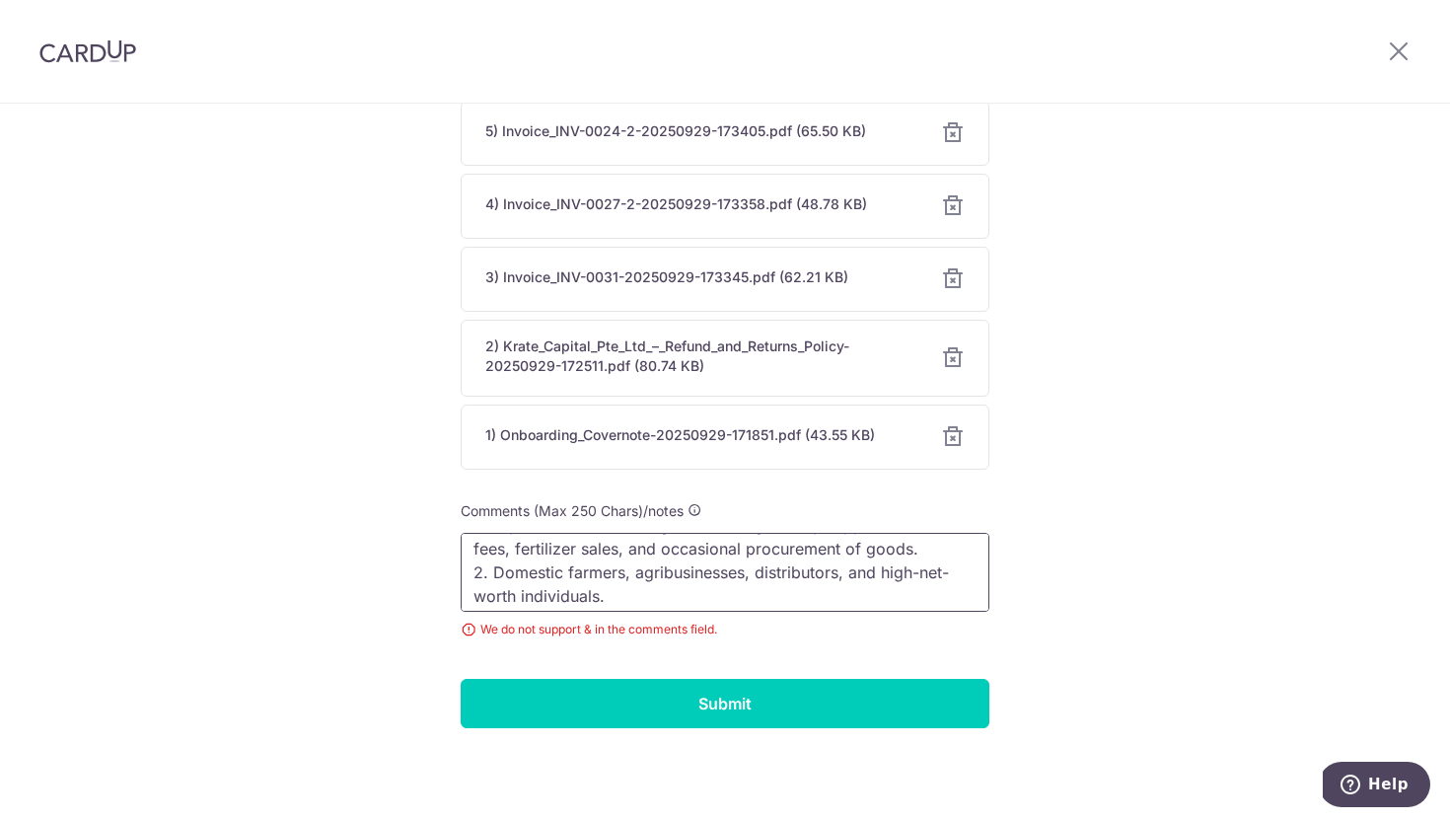
scroll to position [35, 0]
click at [900, 569] on textarea "1. Payments for consulting services, agronomy support, distribution fees, ferti…" at bounding box center [725, 572] width 529 height 79
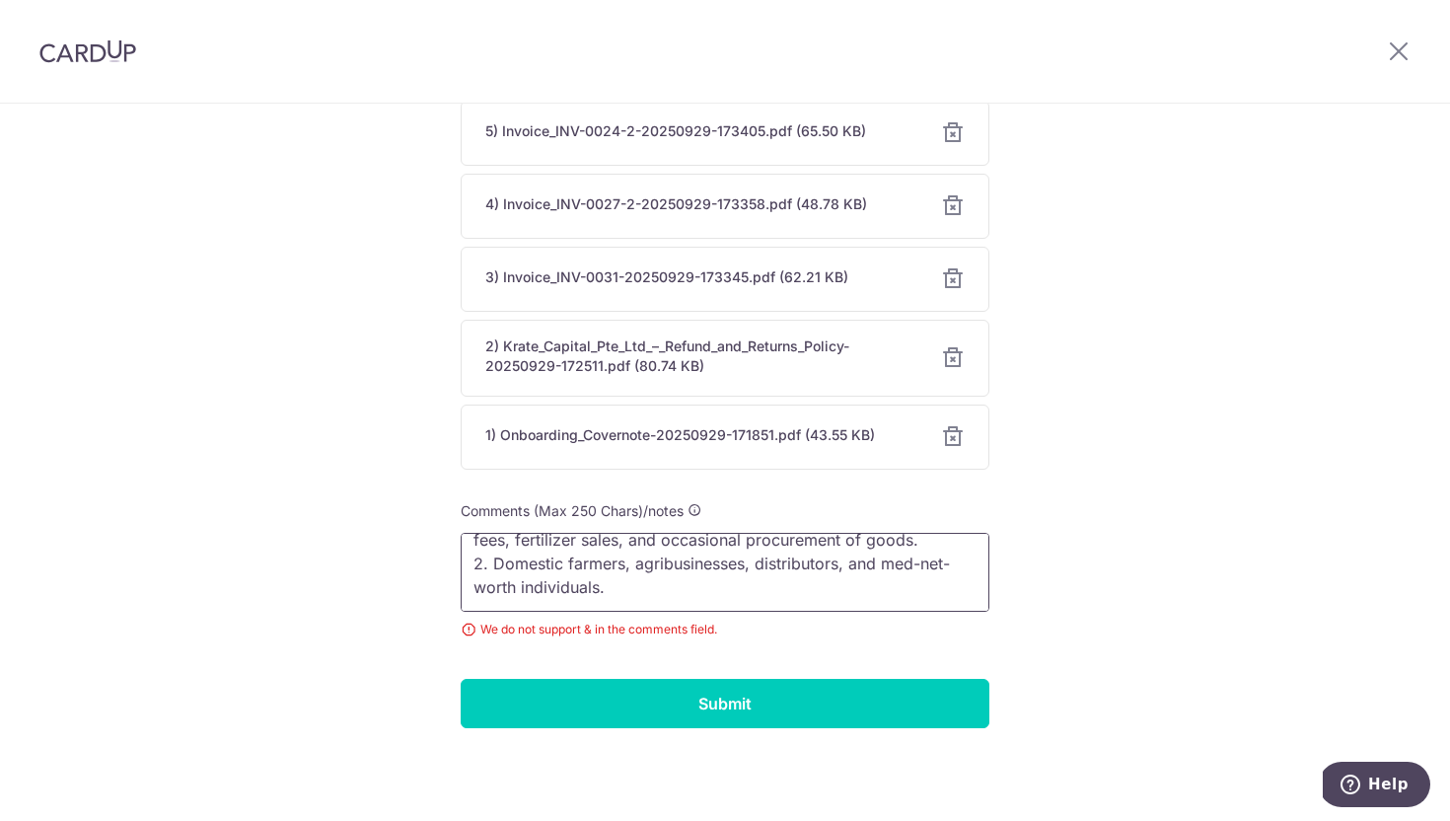
drag, startPoint x: 885, startPoint y: 570, endPoint x: 601, endPoint y: 568, distance: 284.1
click at [601, 568] on textarea "1. Payments for consulting services, agronomy support, distribution fees, ferti…" at bounding box center [725, 572] width 529 height 79
click at [666, 559] on textarea "1. Payments for consulting services, agronomy support, distribution fees, ferti…" at bounding box center [725, 572] width 529 height 79
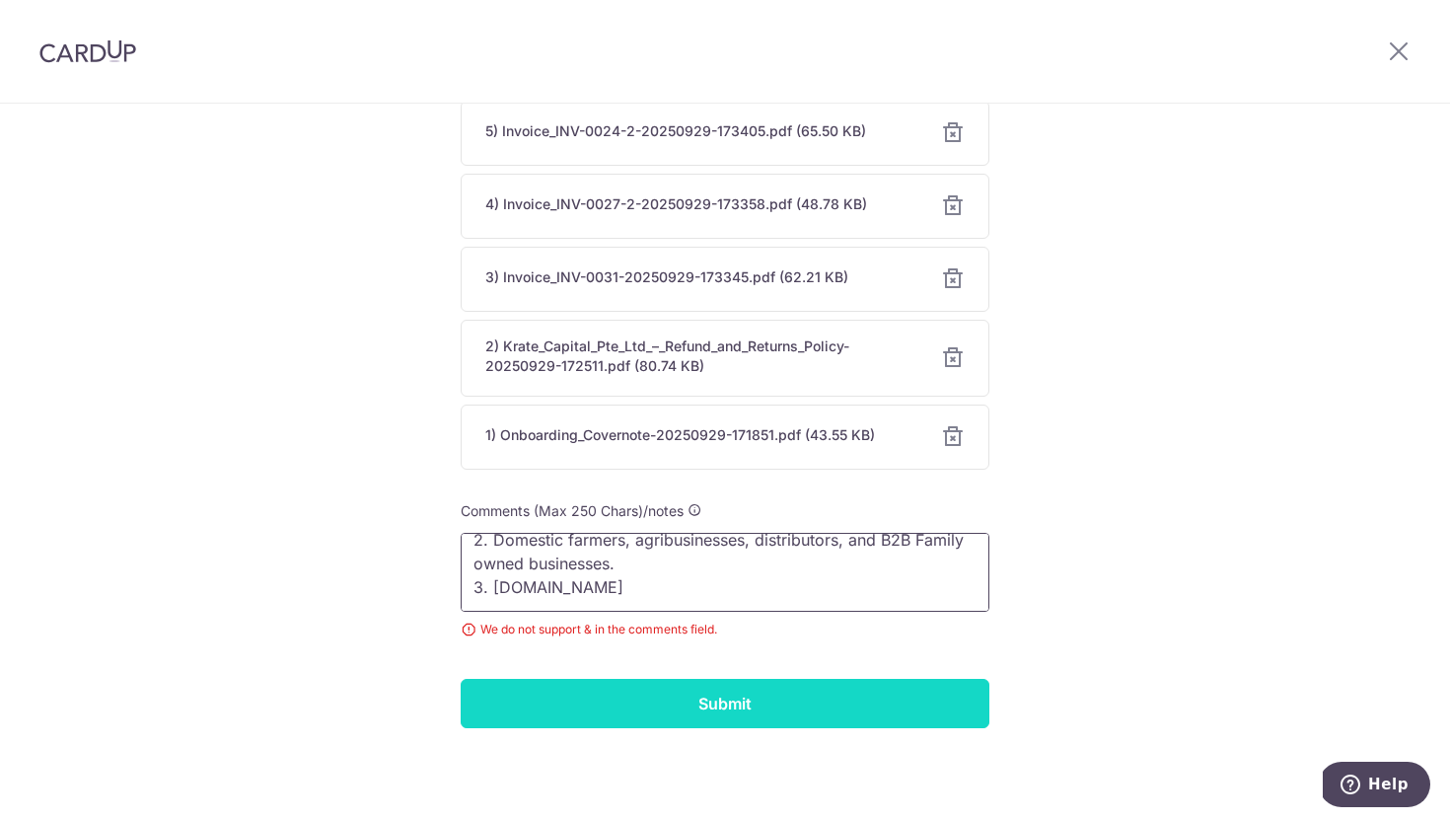
type textarea "1. Payments for consulting services, agronomy support, distribution fees, ferti…"
click at [658, 699] on input "Submit" at bounding box center [725, 703] width 529 height 49
